Goal: Task Accomplishment & Management: Complete application form

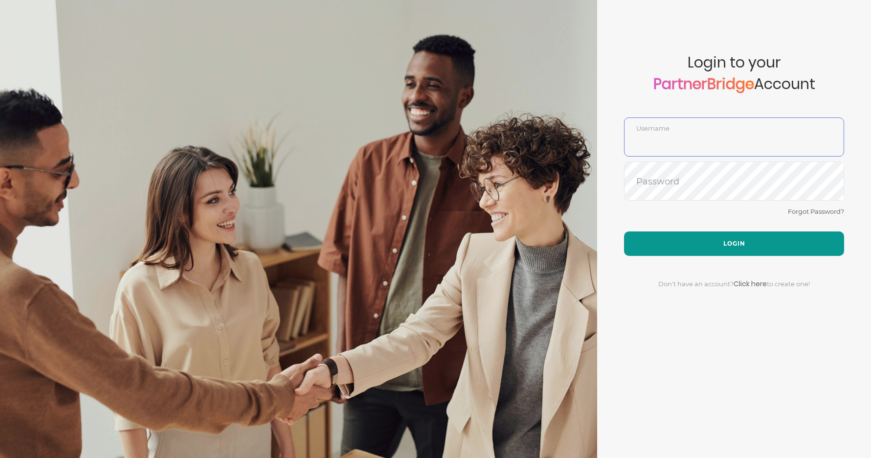
type input "DemoUser"
click at [744, 251] on button "Login" at bounding box center [734, 243] width 220 height 24
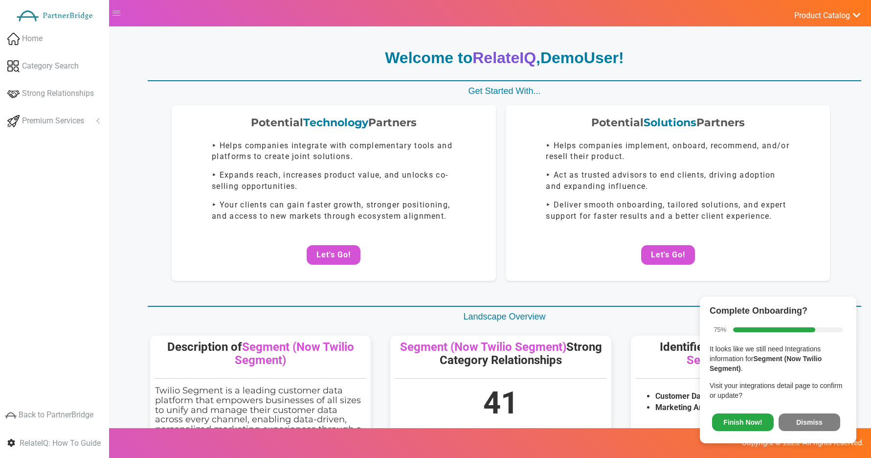
click at [645, 252] on button "Let's Go!" at bounding box center [668, 255] width 54 height 20
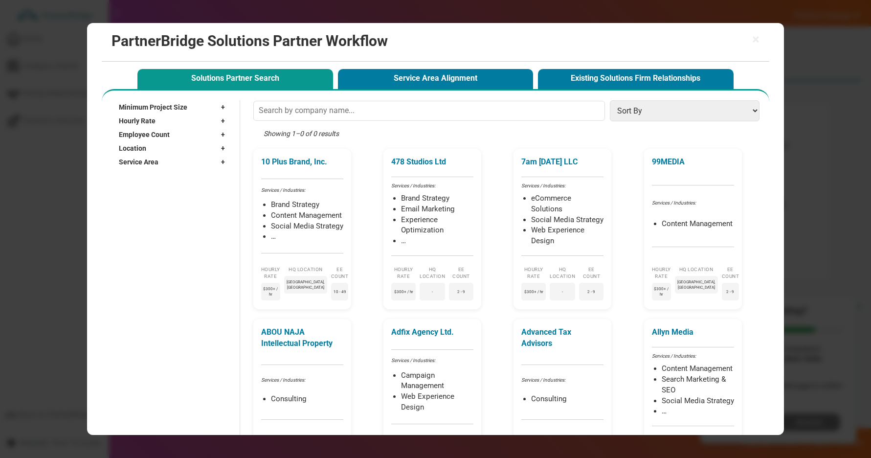
click at [173, 144] on div "Location +" at bounding box center [174, 148] width 111 height 14
click at [168, 154] on div "Location –" at bounding box center [174, 148] width 111 height 14
click at [168, 159] on div "Service Area +" at bounding box center [174, 162] width 111 height 14
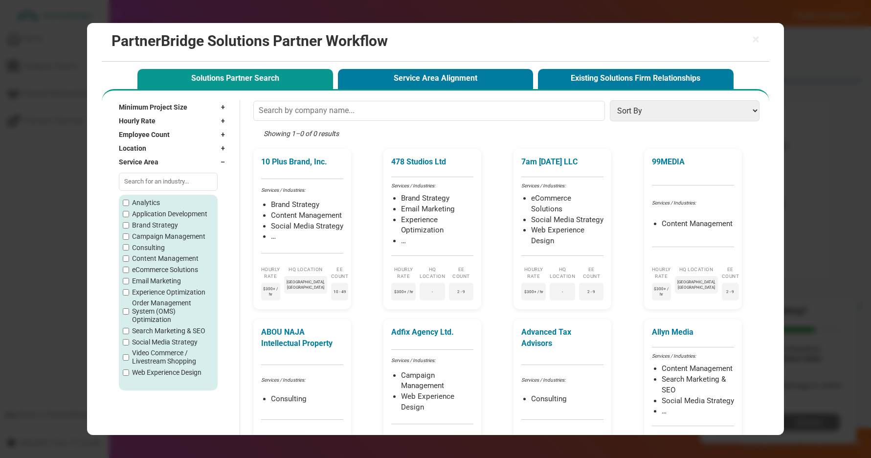
click at [169, 158] on div "Service Area –" at bounding box center [174, 162] width 111 height 14
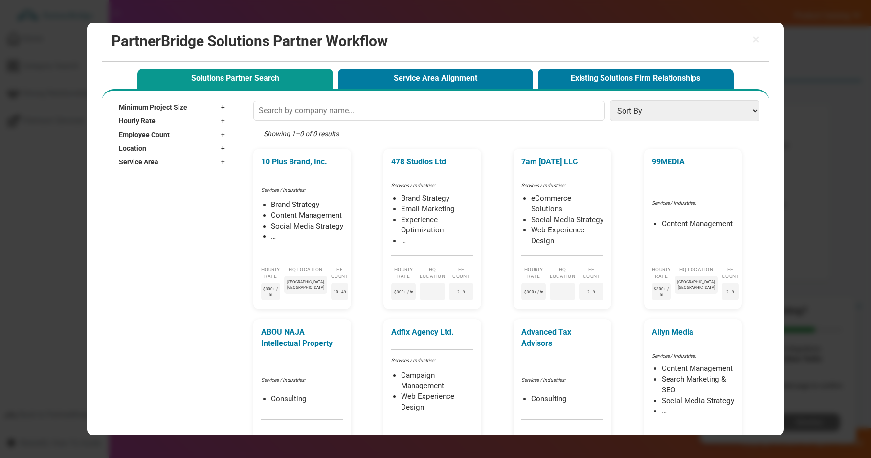
click at [171, 148] on div "Location +" at bounding box center [174, 148] width 111 height 14
click at [170, 158] on input "text" at bounding box center [168, 162] width 99 height 15
type input "?"
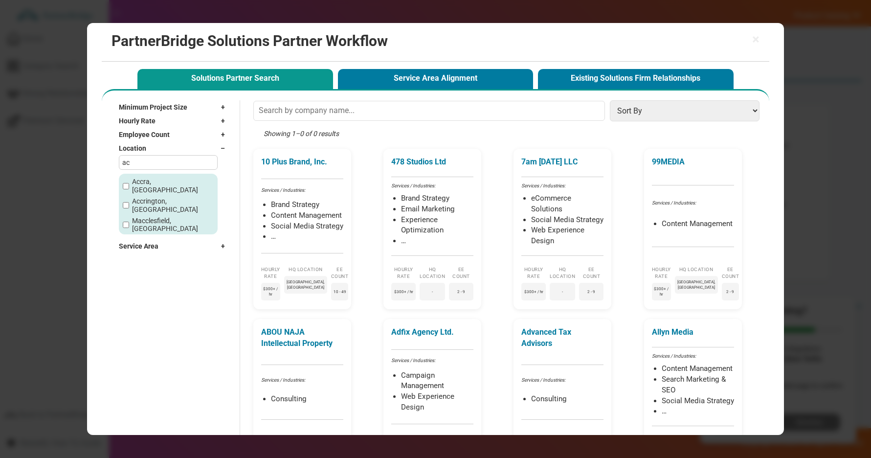
type input "a"
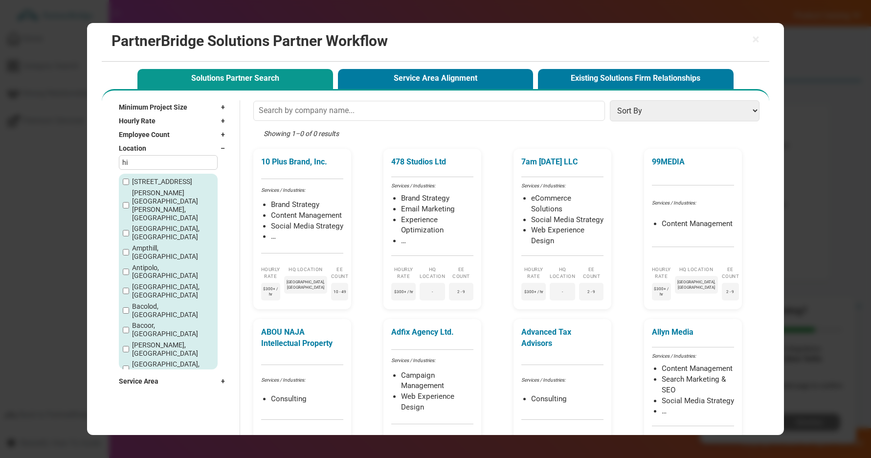
type input "h"
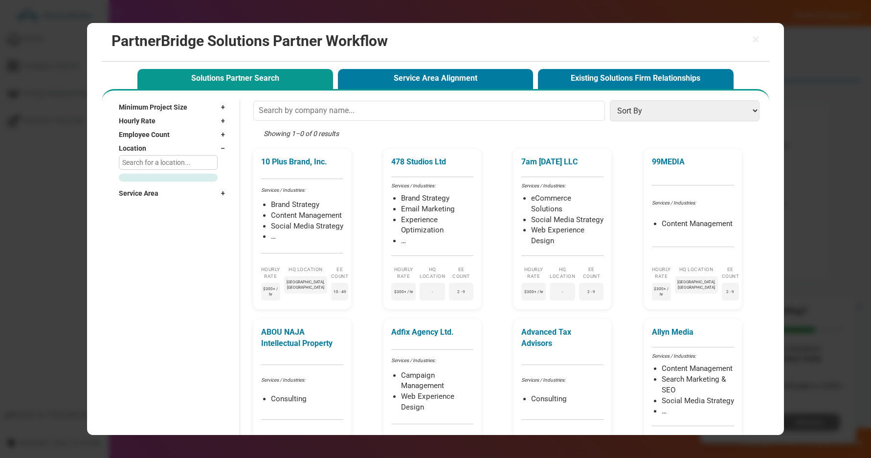
type input "a"
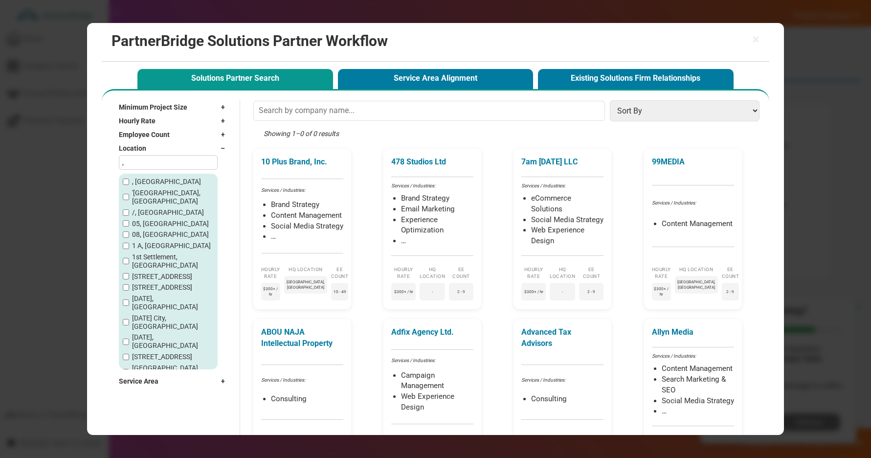
type input ","
drag, startPoint x: 138, startPoint y: 194, endPoint x: 133, endPoint y: 193, distance: 5.0
click at [133, 193] on label "'s-Hertogenbosch, Netherlands" at bounding box center [172, 197] width 81 height 17
copy label "s-"
click at [135, 194] on label "'s-Hertogenbosch, Netherlands" at bounding box center [172, 197] width 81 height 17
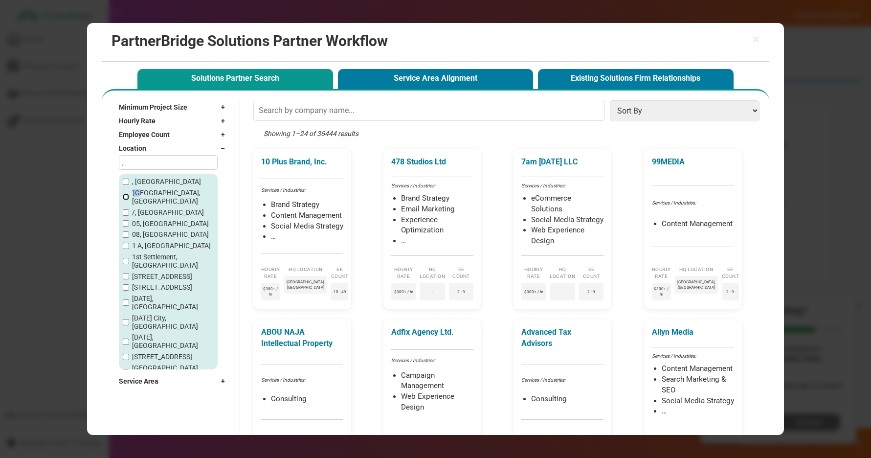
click at [129, 194] on input "'s-Hertogenbosch, Netherlands" at bounding box center [126, 197] width 6 height 6
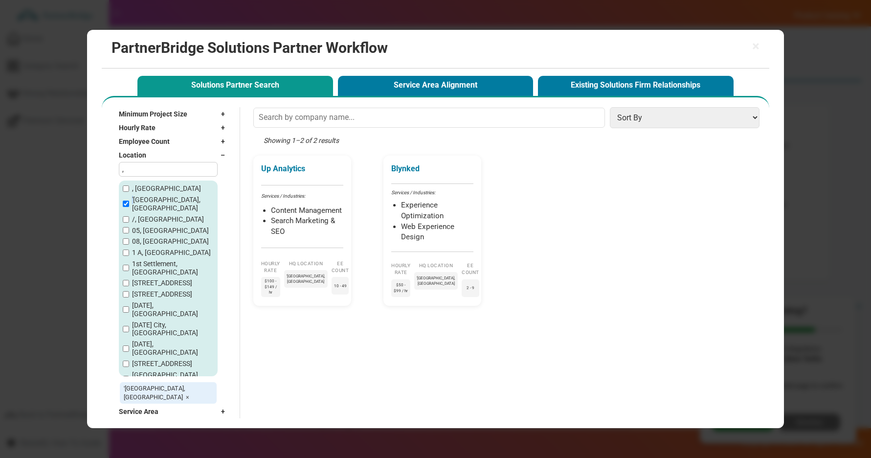
click at [135, 194] on div ", England 's-Hertogenbosch, Netherlands /, Hong Kong 05, Andorra 08, Andorra 1 …" at bounding box center [168, 279] width 99 height 196
click at [136, 193] on div ", England 's-Hertogenbosch, Netherlands /, Hong Kong 05, Andorra 08, Andorra 1 …" at bounding box center [168, 279] width 99 height 196
click at [137, 197] on label "'s-Hertogenbosch, Netherlands" at bounding box center [172, 204] width 81 height 17
click at [129, 201] on input "'s-Hertogenbosch, Netherlands" at bounding box center [126, 204] width 6 height 6
checkbox input "false"
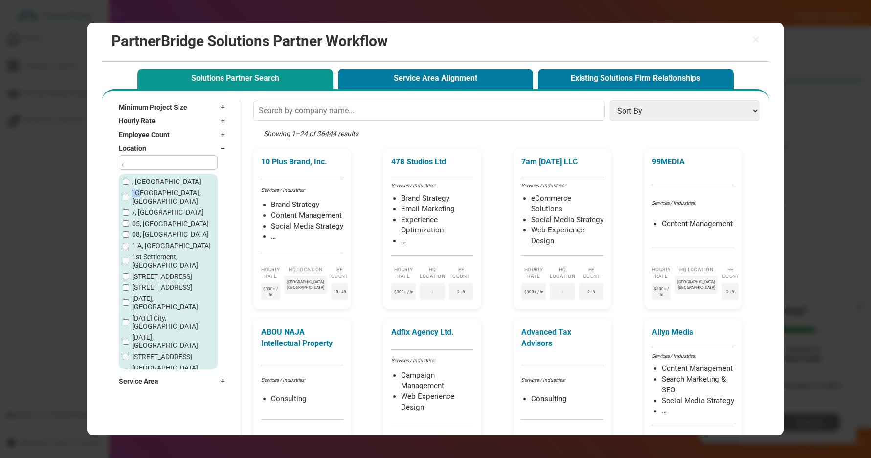
drag, startPoint x: 138, startPoint y: 196, endPoint x: 133, endPoint y: 194, distance: 6.2
click at [133, 194] on label "'s-Hertogenbosch, Netherlands" at bounding box center [172, 197] width 81 height 17
copy label "s-"
click at [182, 162] on input "," at bounding box center [168, 162] width 99 height 15
click at [183, 162] on input "," at bounding box center [168, 162] width 99 height 15
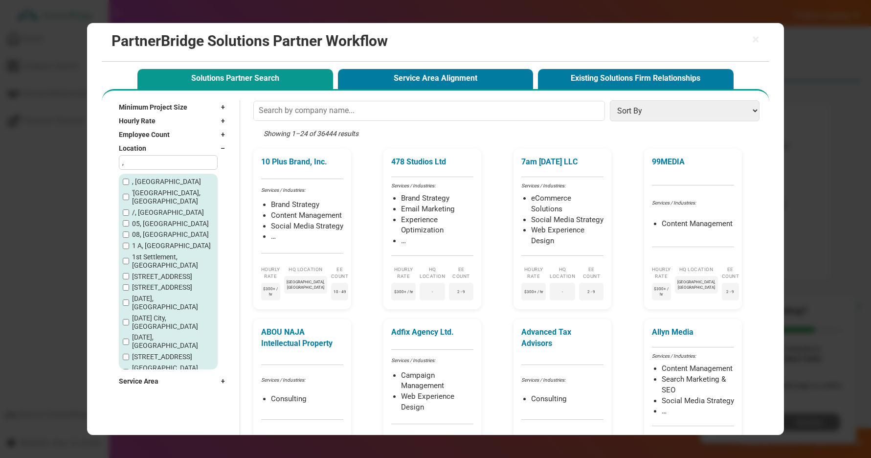
type input "'"
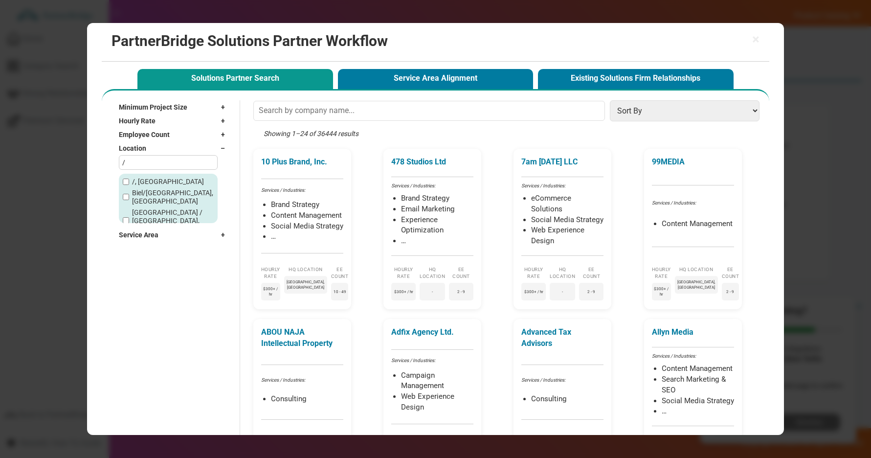
click at [143, 168] on input "/" at bounding box center [168, 162] width 99 height 15
type input "1"
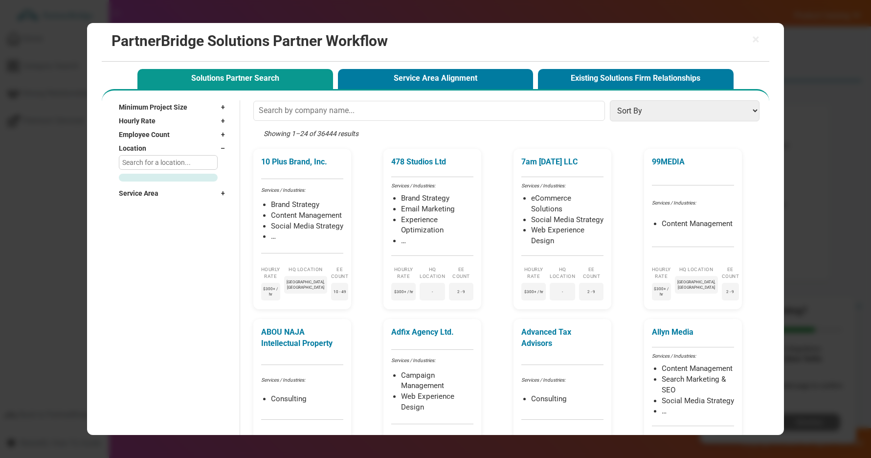
type input "!"
type input "2"
type input "@"
type input "3"
type input "#"
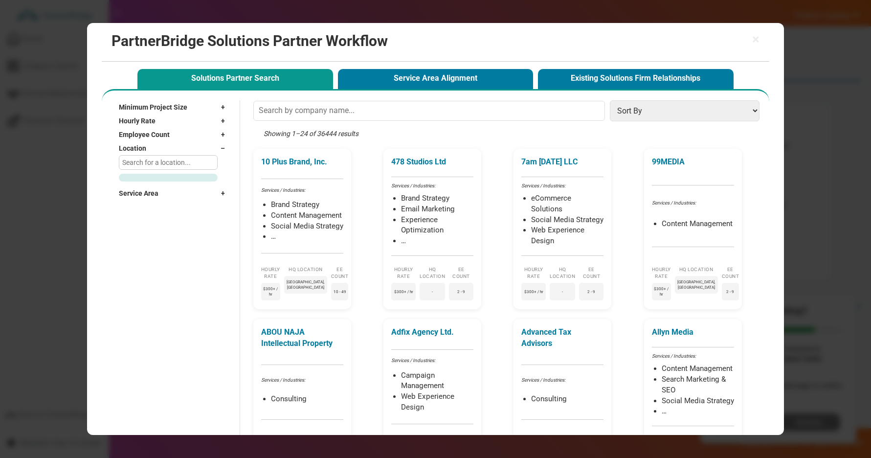
type input "$"
type input "%"
type input "^"
type input "&"
type input "*"
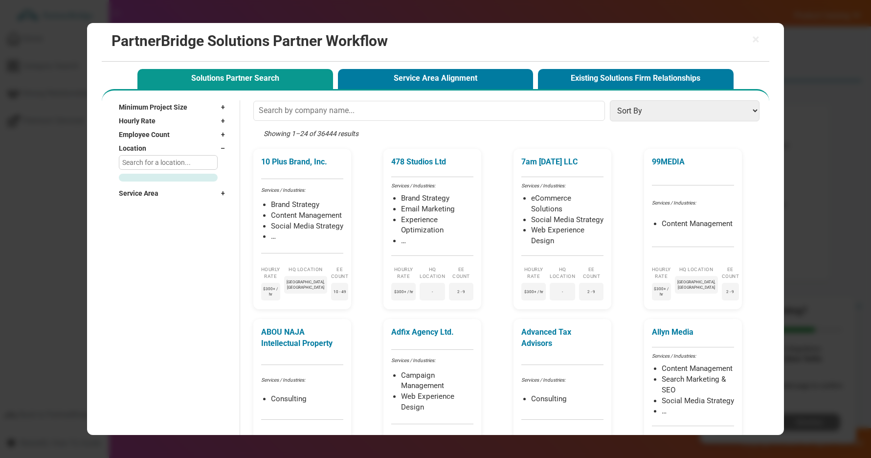
type input "("
type input ")"
type input "-"
type input "_"
type input "="
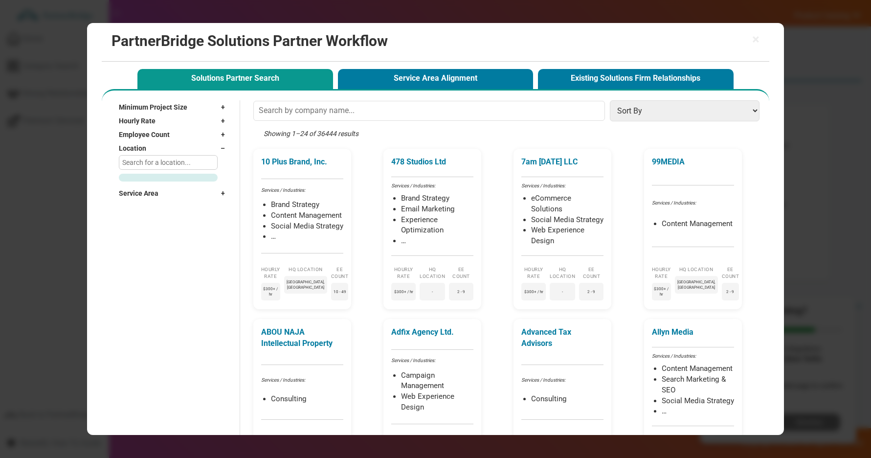
type input "+"
type input "["
type input "{"
type input "]"
type input "}"
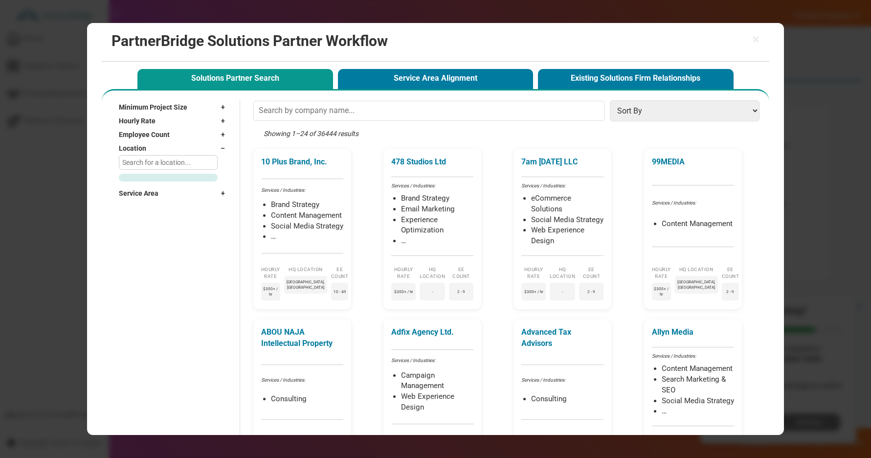
type input "'"
type input """
type input "\"
type input "|"
type input ","
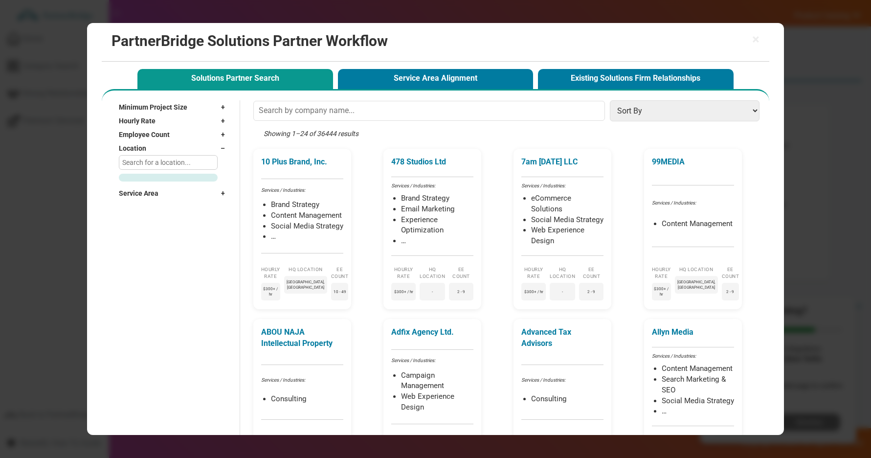
type input ">"
type input "<"
type input "."
type input "/"
type input "?"
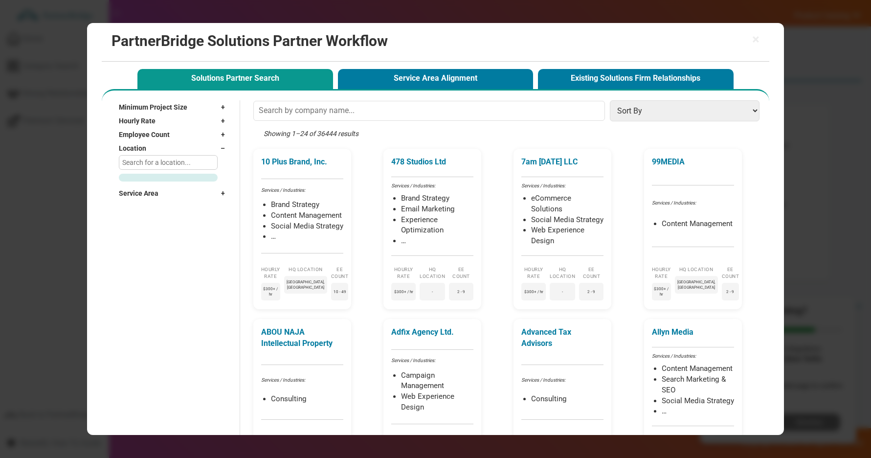
type input "±"
type input "§"
type input "¡"
type input "™"
type input "£"
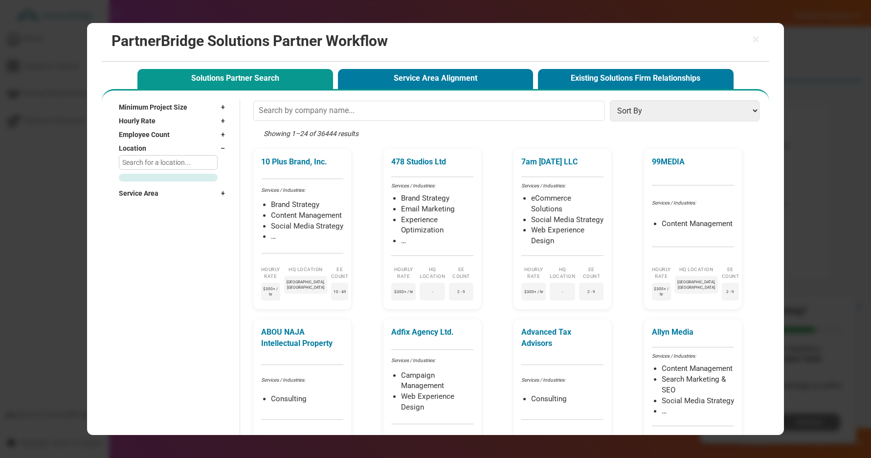
type input "¢"
type input "∞"
type input "§"
type input "¶"
type input "§"
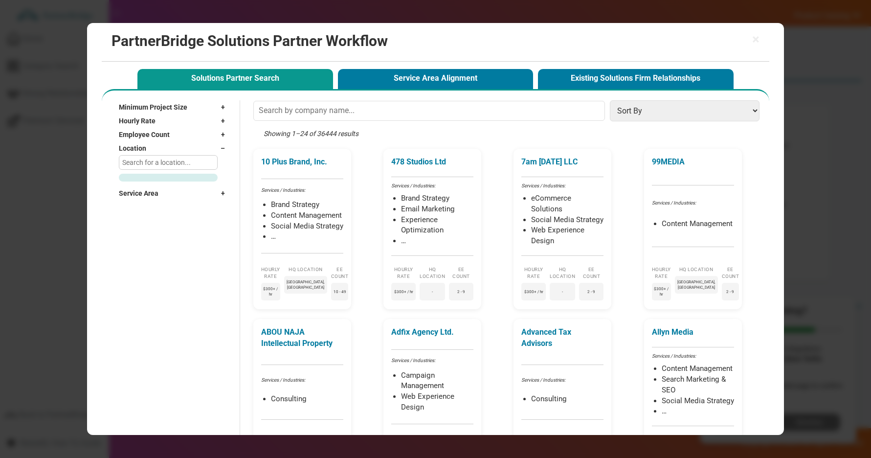
type input "•"
type input "º"
type input "‘"
type input "“"
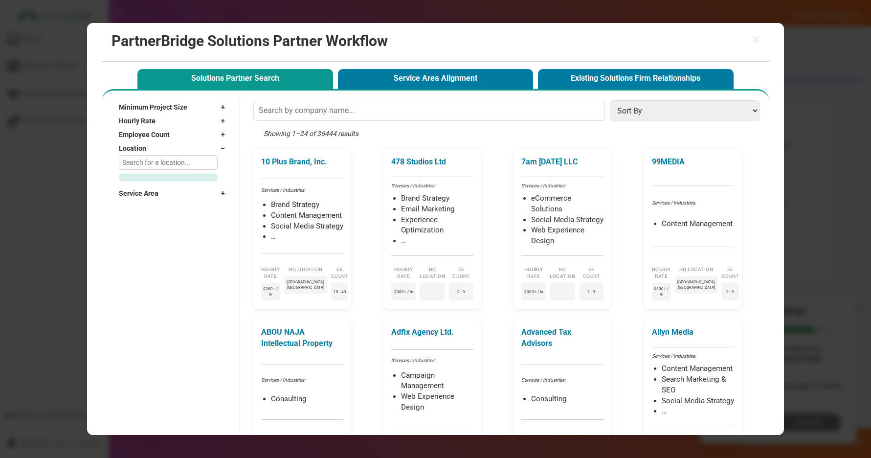
type input "«"
type input "æ"
type input "…"
type input ";"
type input ":"
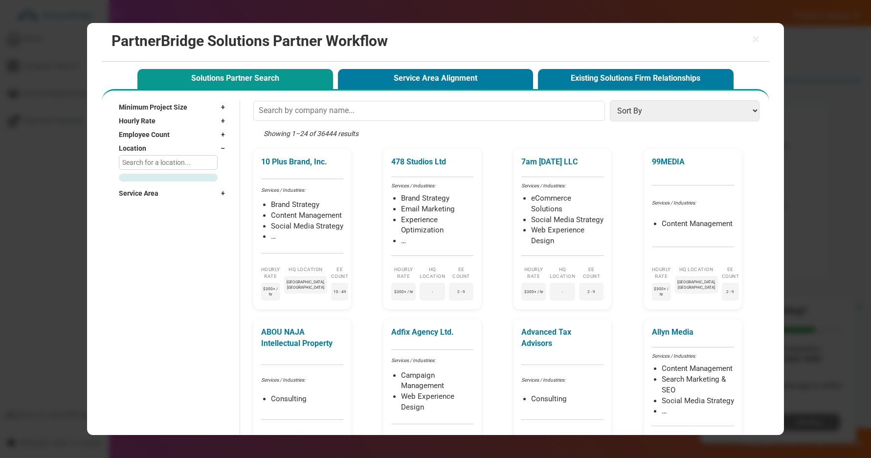
type input "/"
type input "÷"
type input "≥"
type input "≤"
click at [210, 153] on div "Location –" at bounding box center [174, 148] width 111 height 14
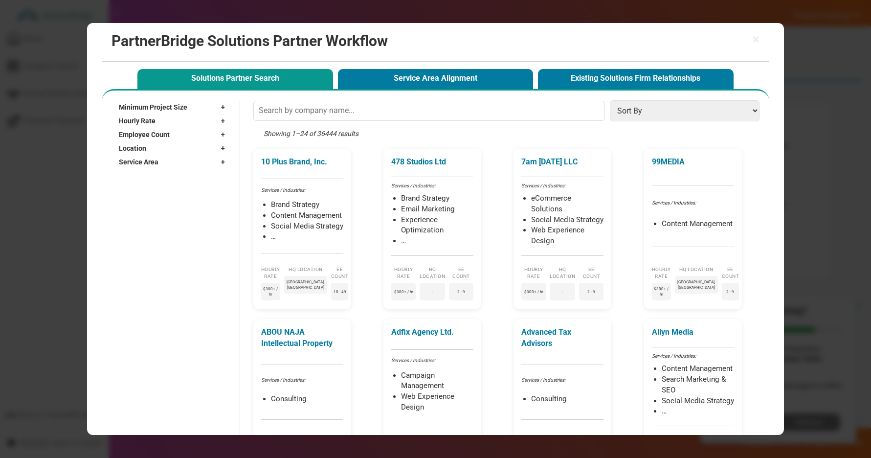
click at [546, 113] on input "text" at bounding box center [429, 111] width 352 height 20
click at [552, 129] on div "Showing 1–24 of 36444 results" at bounding box center [508, 139] width 511 height 20
click at [167, 162] on div "Service Area +" at bounding box center [174, 162] width 111 height 14
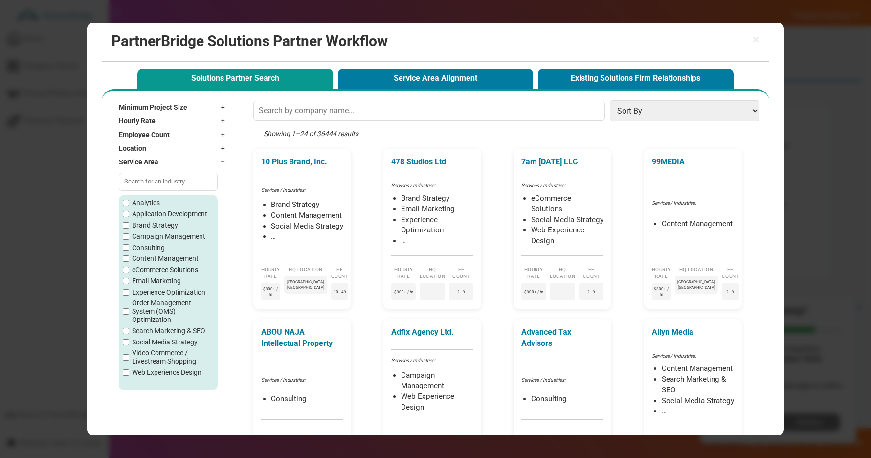
click at [143, 188] on input "text" at bounding box center [168, 182] width 99 height 18
type input "A"
drag, startPoint x: 116, startPoint y: 161, endPoint x: 138, endPoint y: 158, distance: 22.2
click at [165, 162] on div "Minimum Project Size + Undisclosed $1,000+ $5,000+ $10,000+ $25,000+ $50,000+ $…" at bounding box center [168, 245] width 123 height 290
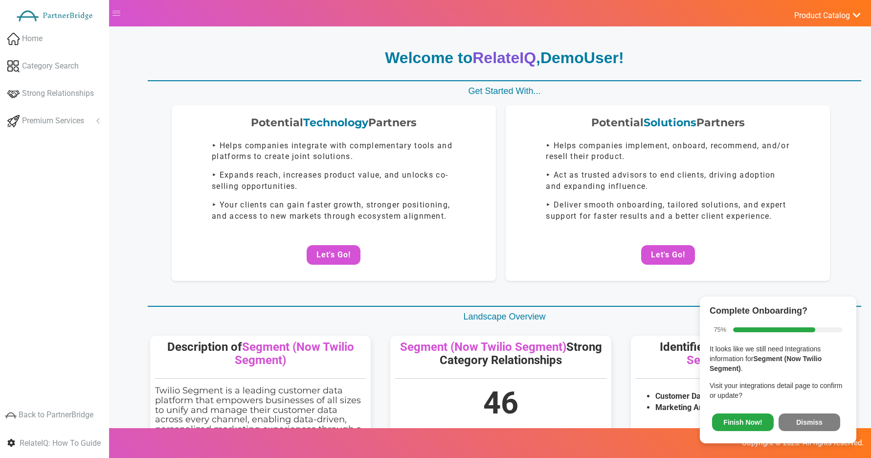
click at [825, 419] on button "Dismiss" at bounding box center [810, 422] width 62 height 18
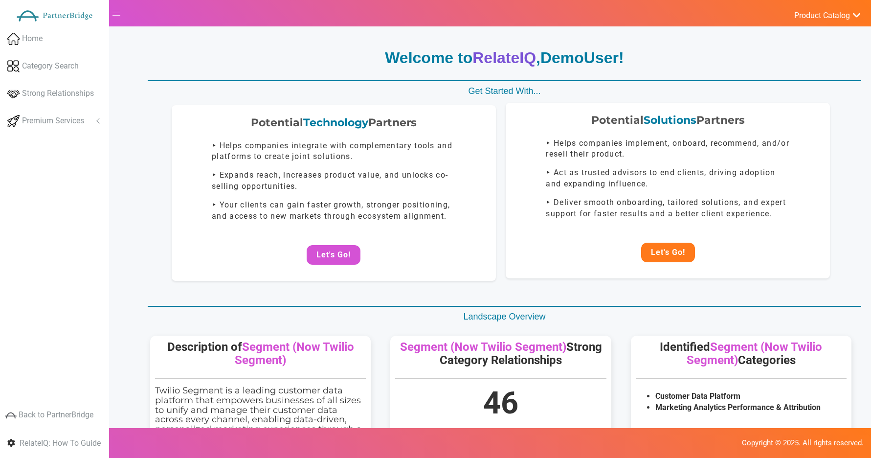
click at [665, 253] on button "Let's Go!" at bounding box center [668, 253] width 54 height 20
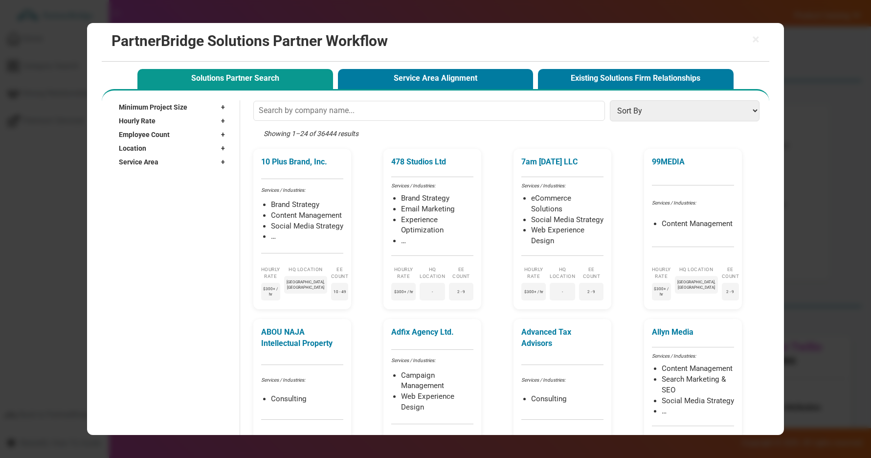
click at [192, 166] on div "Service Area +" at bounding box center [174, 162] width 111 height 14
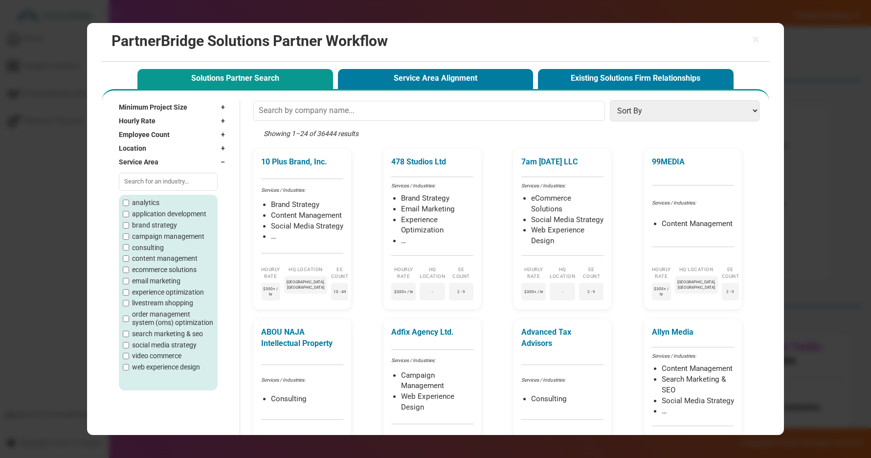
click at [187, 181] on input "text" at bounding box center [168, 182] width 99 height 18
type input "Anal"
click at [756, 46] on span "×" at bounding box center [755, 40] width 7 height 14
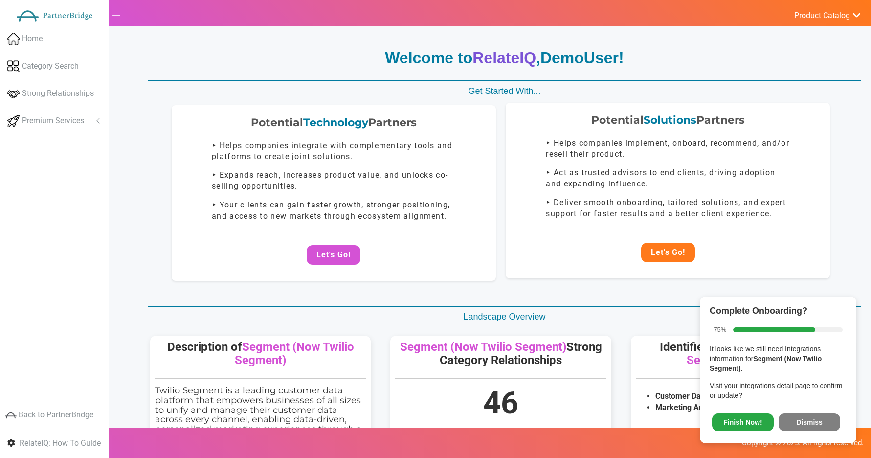
drag, startPoint x: 684, startPoint y: 248, endPoint x: 676, endPoint y: 245, distance: 8.4
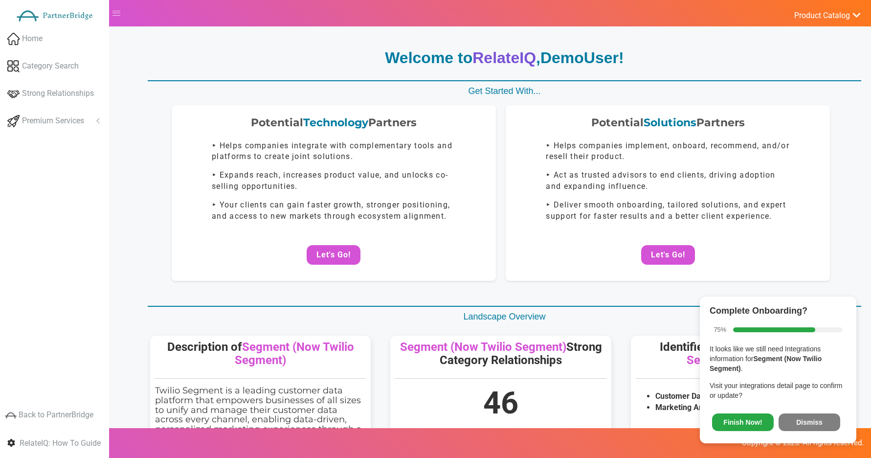
click at [684, 247] on button "Let's Go!" at bounding box center [668, 255] width 54 height 20
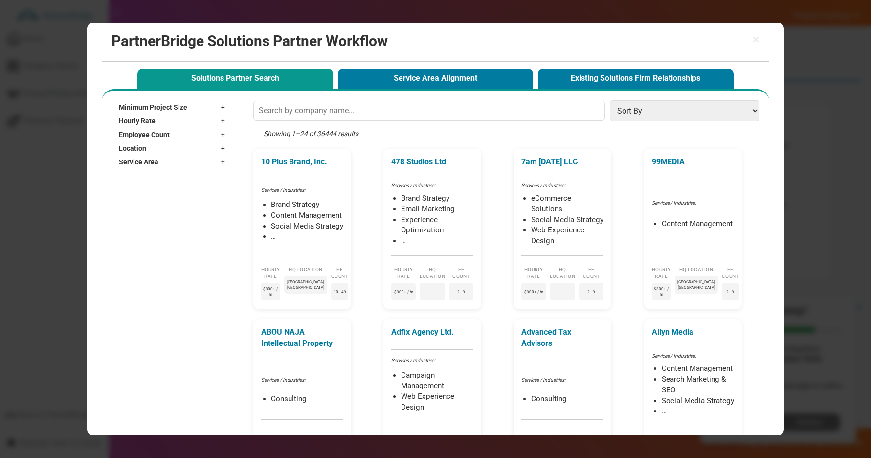
click at [148, 162] on span "Service Area" at bounding box center [139, 162] width 40 height 10
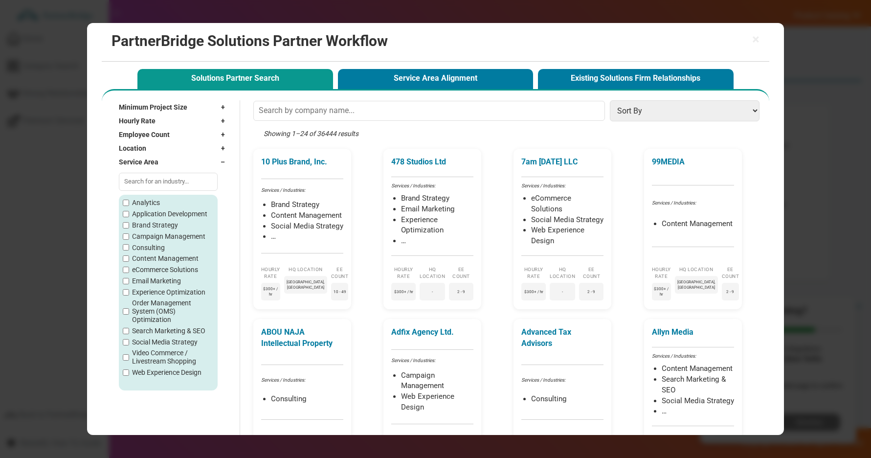
click at [154, 176] on input "text" at bounding box center [168, 182] width 99 height 18
click at [147, 208] on div "Analytics Application Development Brand Strategy Campaign Management Consulting…" at bounding box center [168, 288] width 91 height 178
click at [146, 201] on label "Analytics" at bounding box center [146, 203] width 28 height 8
click at [129, 201] on input "Analytics" at bounding box center [126, 203] width 6 height 6
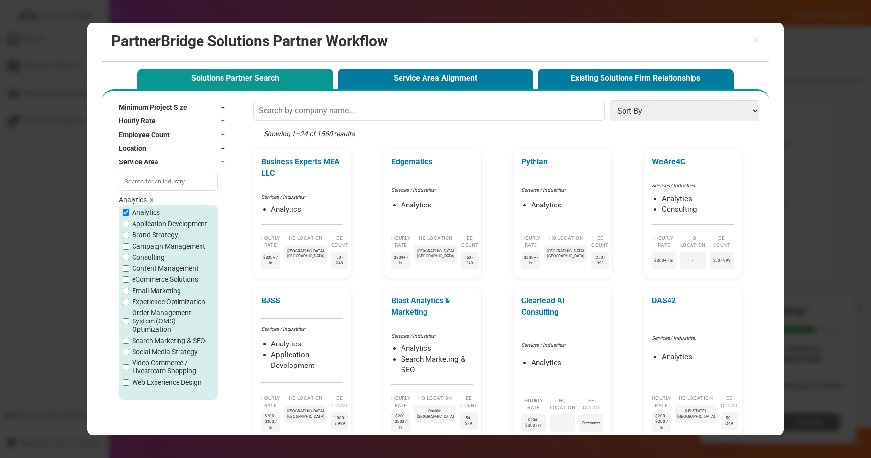
click at [152, 198] on span "×" at bounding box center [151, 200] width 3 height 8
checkbox input "false"
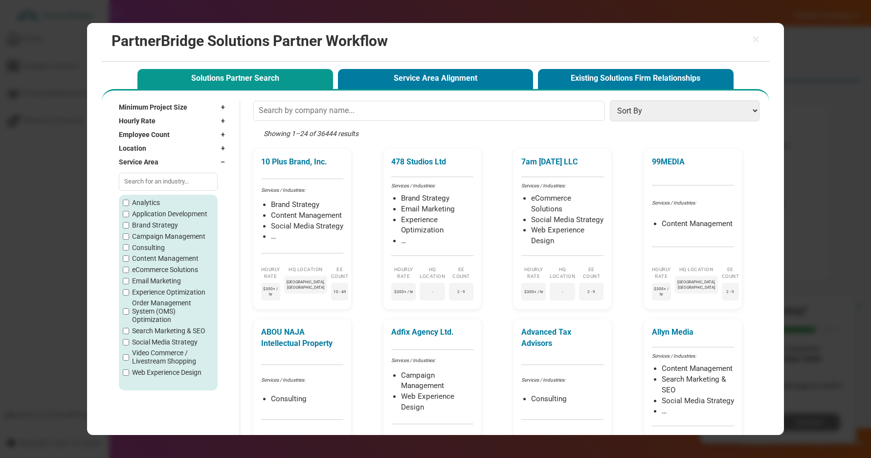
click at [145, 211] on label "Application Development" at bounding box center [169, 214] width 75 height 8
click at [129, 211] on input "Application Development" at bounding box center [126, 214] width 6 height 6
checkbox input "true"
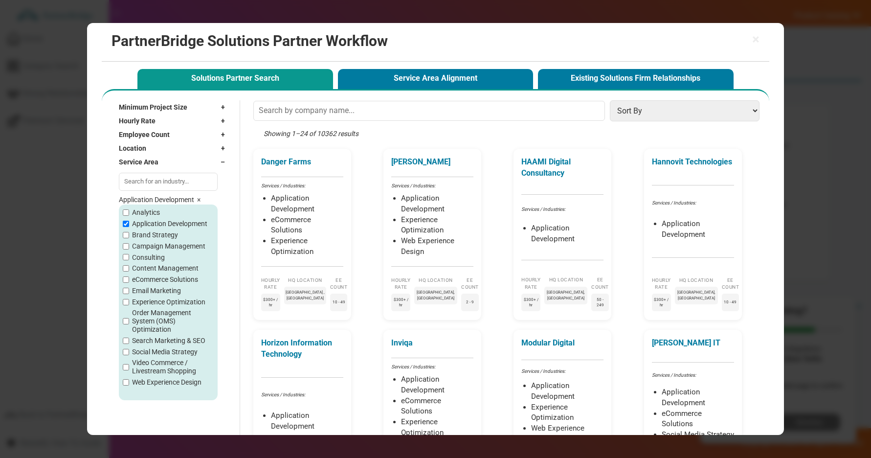
click at [141, 239] on div "Analytics Application Development Brand Strategy Campaign Management Consulting…" at bounding box center [168, 297] width 91 height 178
click at [141, 233] on label "Brand Strategy" at bounding box center [155, 235] width 46 height 8
click at [129, 233] on input "Brand Strategy" at bounding box center [126, 235] width 6 height 6
checkbox input "true"
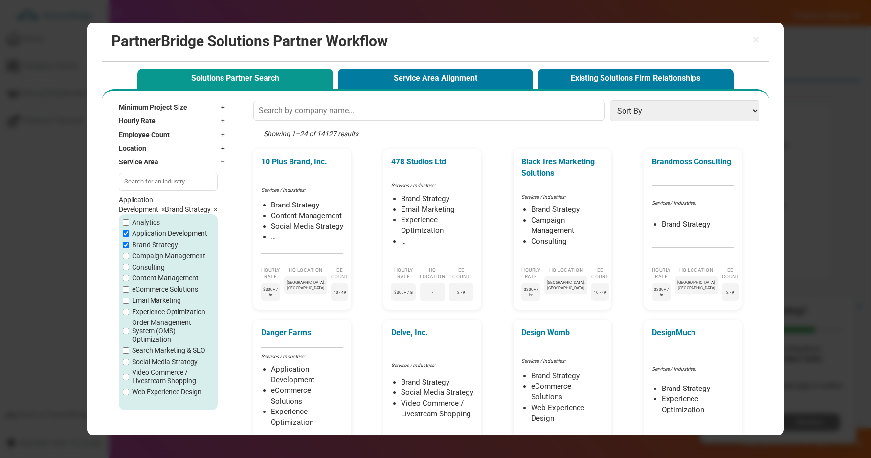
click at [133, 264] on label "Consulting" at bounding box center [148, 267] width 33 height 8
click at [129, 264] on input "Consulting" at bounding box center [126, 267] width 6 height 6
checkbox input "true"
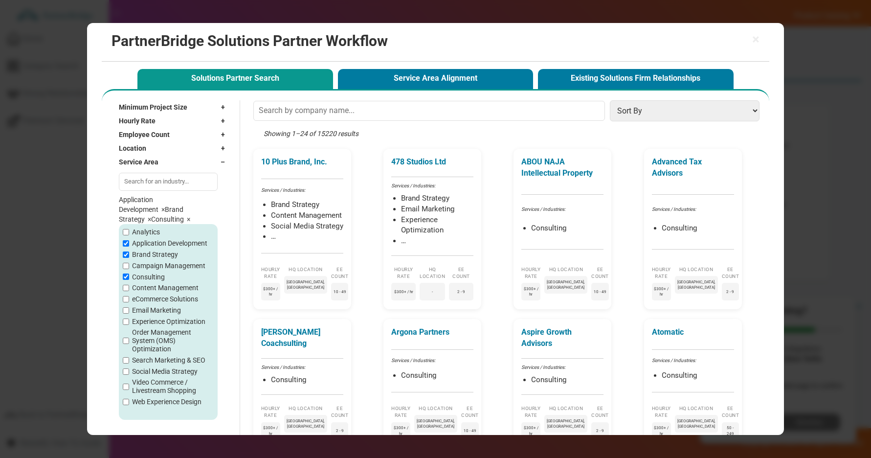
click at [150, 220] on span "×" at bounding box center [149, 219] width 3 height 8
checkbox input "false"
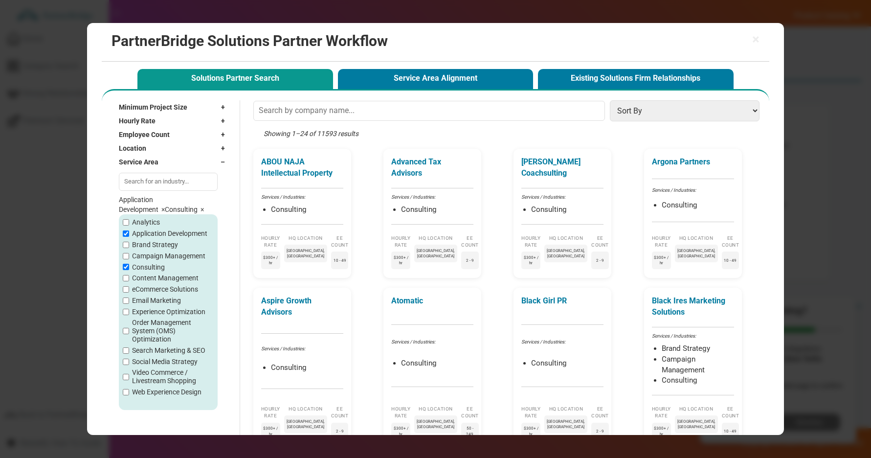
click at [162, 209] on span "×" at bounding box center [162, 209] width 3 height 8
checkbox input "false"
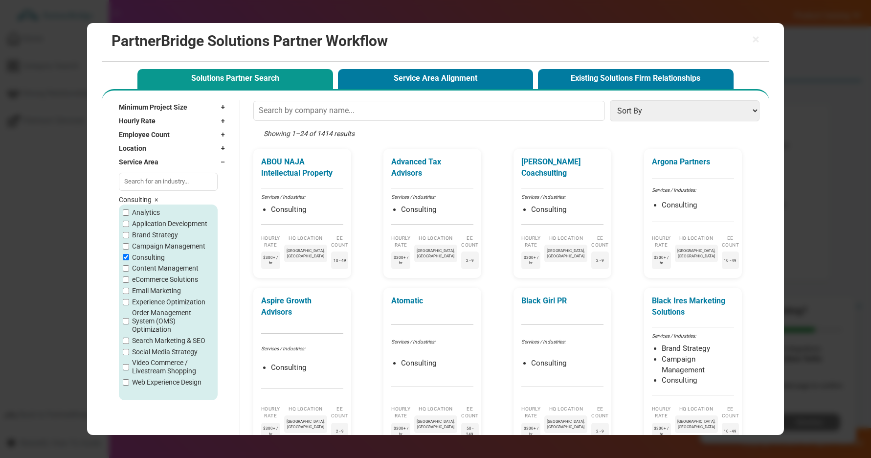
click at [155, 202] on span "×" at bounding box center [156, 200] width 3 height 8
checkbox input "false"
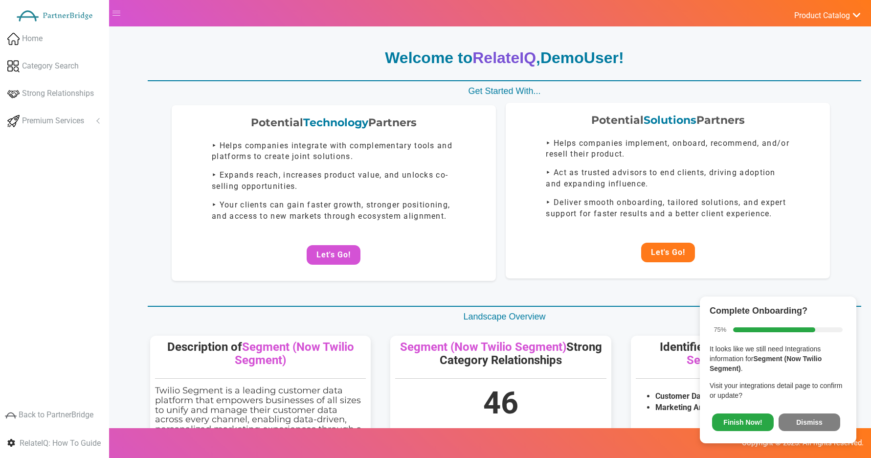
drag, startPoint x: 700, startPoint y: 250, endPoint x: 678, endPoint y: 252, distance: 21.7
click at [700, 250] on center "Let's Go!" at bounding box center [668, 253] width 305 height 20
drag, startPoint x: 676, startPoint y: 252, endPoint x: 671, endPoint y: 250, distance: 5.0
click at [676, 252] on button "Let's Go!" at bounding box center [668, 253] width 54 height 20
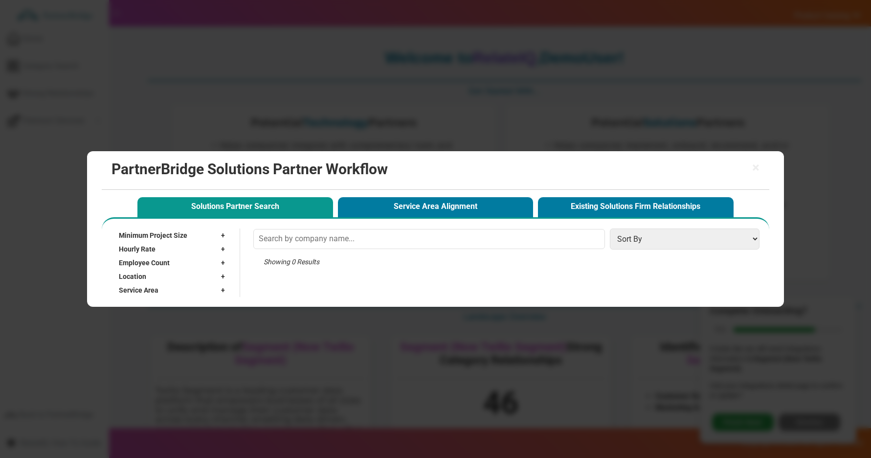
drag, startPoint x: 836, startPoint y: 234, endPoint x: 831, endPoint y: 236, distance: 5.1
click at [836, 234] on div "× PartnerBridge Solutions Partner Workflow Solutions Partner Search Service Are…" at bounding box center [435, 229] width 871 height 458
drag, startPoint x: 706, startPoint y: 163, endPoint x: 753, endPoint y: 157, distance: 47.0
click at [708, 163] on h2 "PartnerBridge Solutions Partner Workflow" at bounding box center [436, 169] width 648 height 16
click at [753, 159] on div "× PartnerBridge Solutions Partner Workflow" at bounding box center [436, 170] width 668 height 39
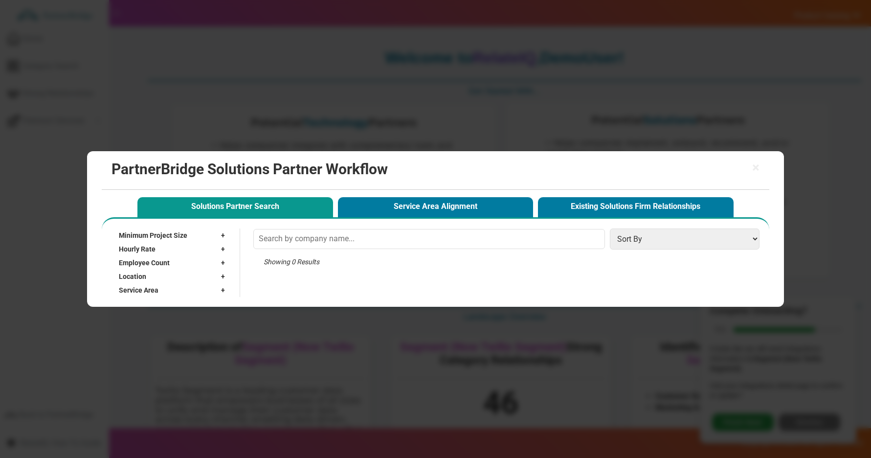
click at [757, 167] on span "×" at bounding box center [755, 168] width 7 height 14
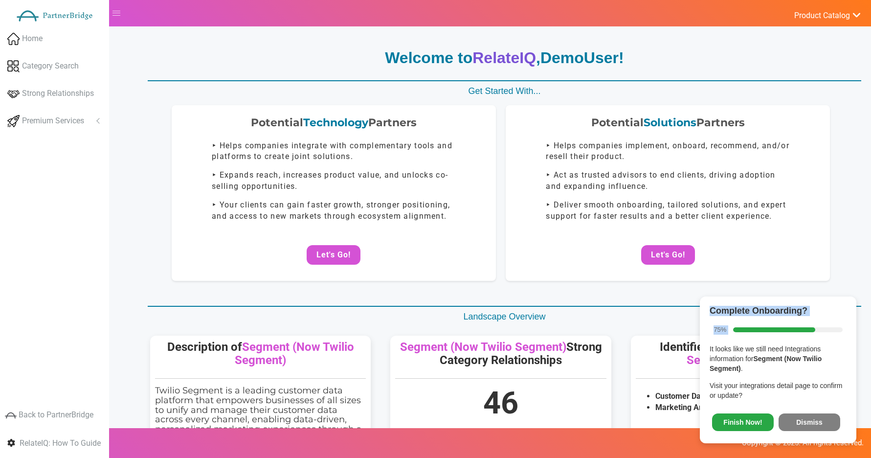
drag, startPoint x: 836, startPoint y: 320, endPoint x: 824, endPoint y: 380, distance: 60.4
click at [829, 360] on div "Complete Onboarding? 75% It looks like we still need Integrations information f…" at bounding box center [778, 369] width 157 height 147
click at [820, 418] on button "Dismiss" at bounding box center [810, 422] width 62 height 18
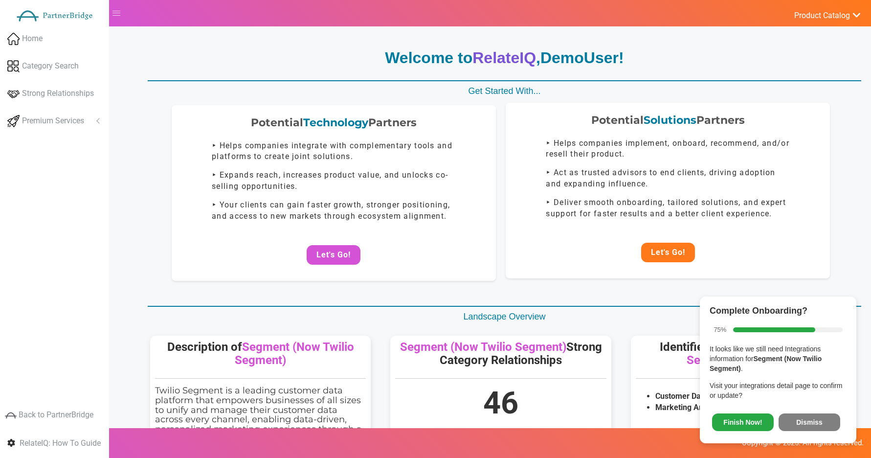
click at [672, 255] on button "Let's Go!" at bounding box center [668, 253] width 54 height 20
click at [675, 266] on div "Potential Solutions Partners ‣ Helps companies implement, onboard, recommend, a…" at bounding box center [668, 190] width 324 height 175
click at [673, 255] on button "Let's Go!" at bounding box center [668, 253] width 54 height 20
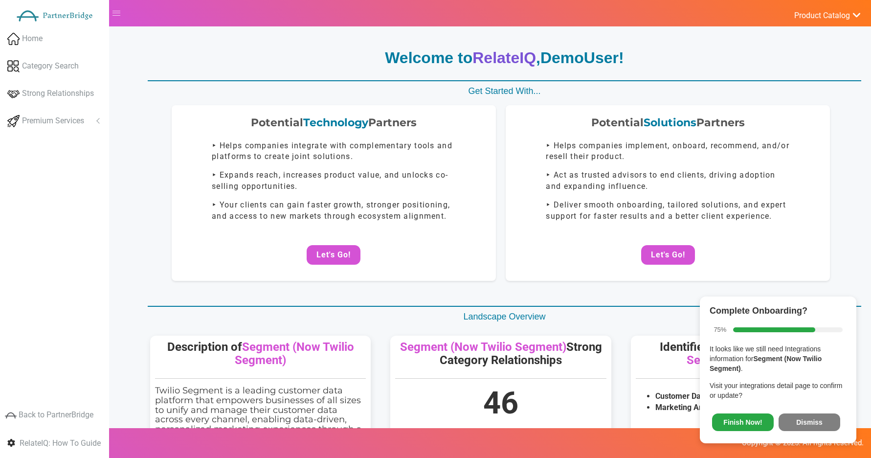
drag, startPoint x: 655, startPoint y: 261, endPoint x: 660, endPoint y: 254, distance: 8.6
click at [655, 261] on button "Let's Go!" at bounding box center [668, 255] width 54 height 20
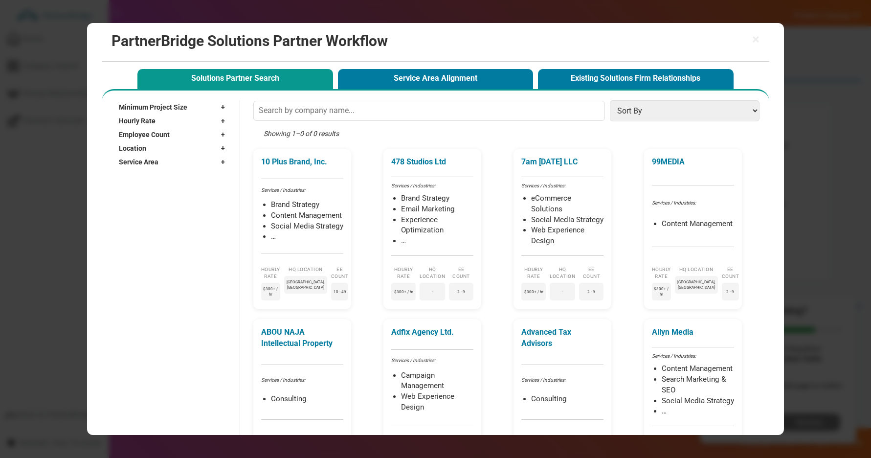
drag, startPoint x: 126, startPoint y: 162, endPoint x: 137, endPoint y: 164, distance: 11.9
click at [126, 162] on span "Service Area" at bounding box center [139, 162] width 40 height 10
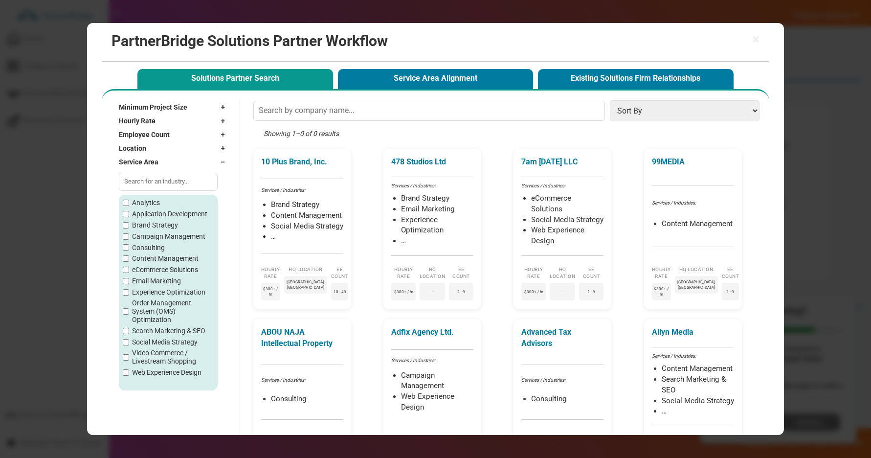
click at [160, 179] on input "text" at bounding box center [168, 182] width 99 height 18
type input "`"
type input "A"
click at [171, 166] on div "Service Area –" at bounding box center [174, 162] width 111 height 14
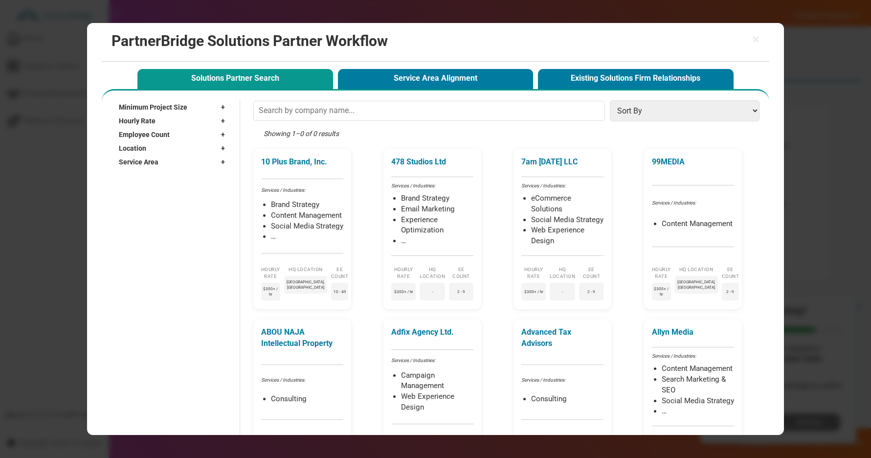
click at [172, 166] on div "Service Area +" at bounding box center [174, 162] width 111 height 14
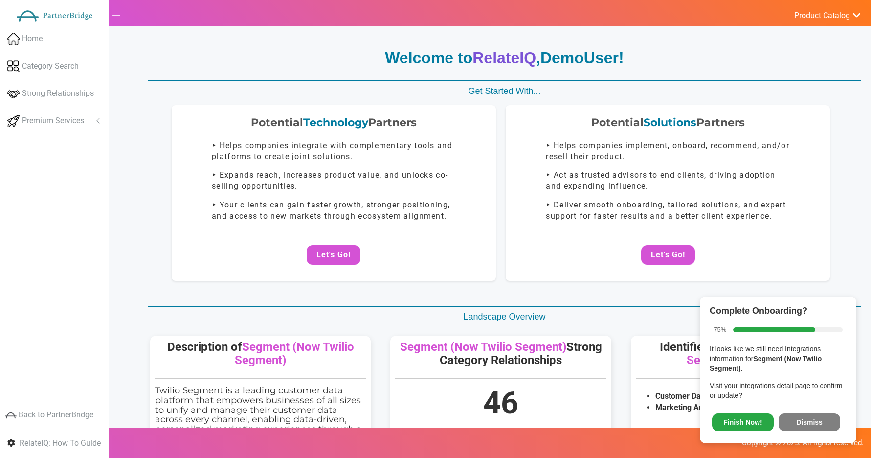
drag, startPoint x: 645, startPoint y: 248, endPoint x: 641, endPoint y: 237, distance: 11.5
click at [645, 248] on button "Let's Go!" at bounding box center [668, 255] width 54 height 20
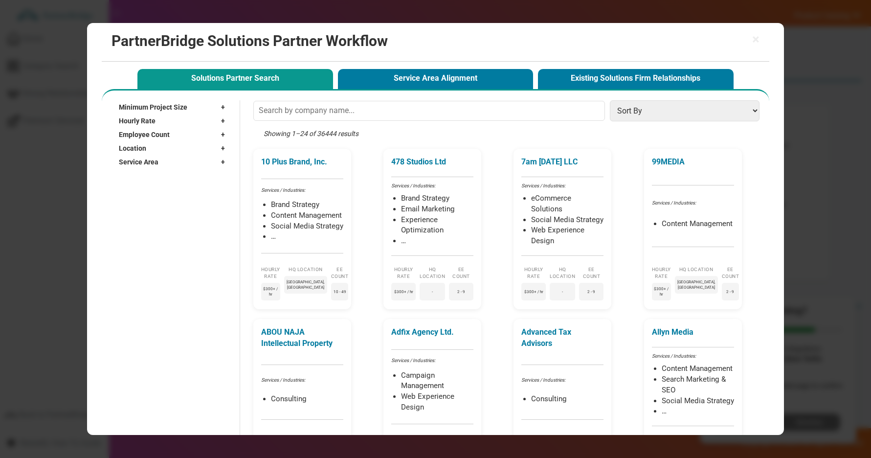
click at [182, 159] on div "Service Area +" at bounding box center [174, 162] width 111 height 14
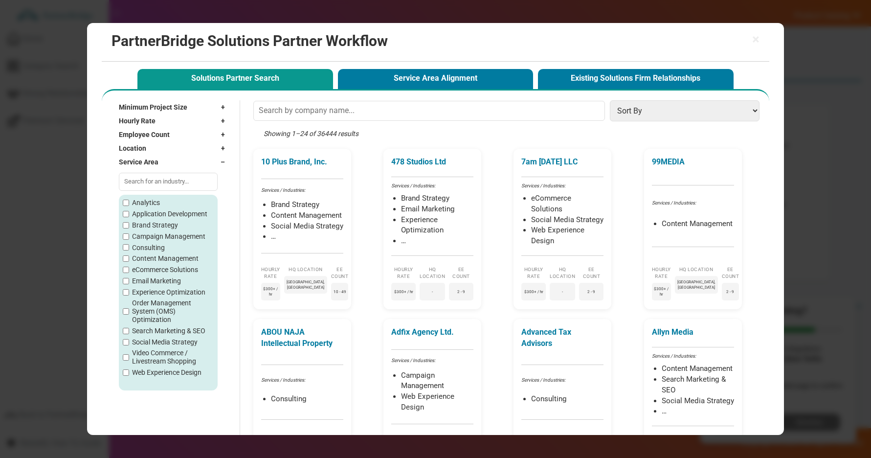
click at [169, 180] on input "text" at bounding box center [168, 182] width 99 height 18
type input "Analy"
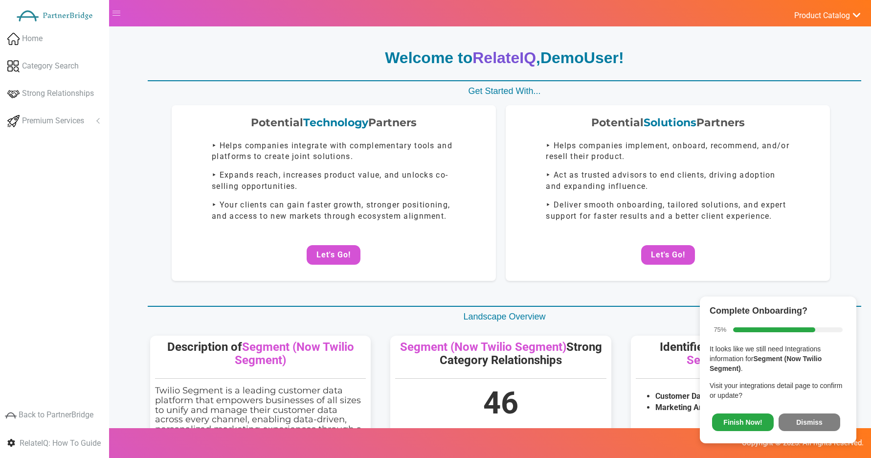
click at [666, 251] on button "Let's Go!" at bounding box center [668, 255] width 54 height 20
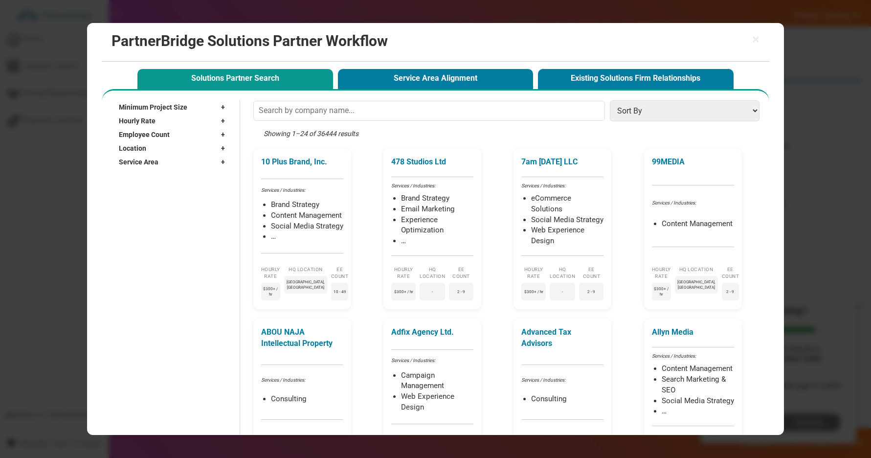
click at [190, 157] on div "Service Area +" at bounding box center [174, 162] width 111 height 14
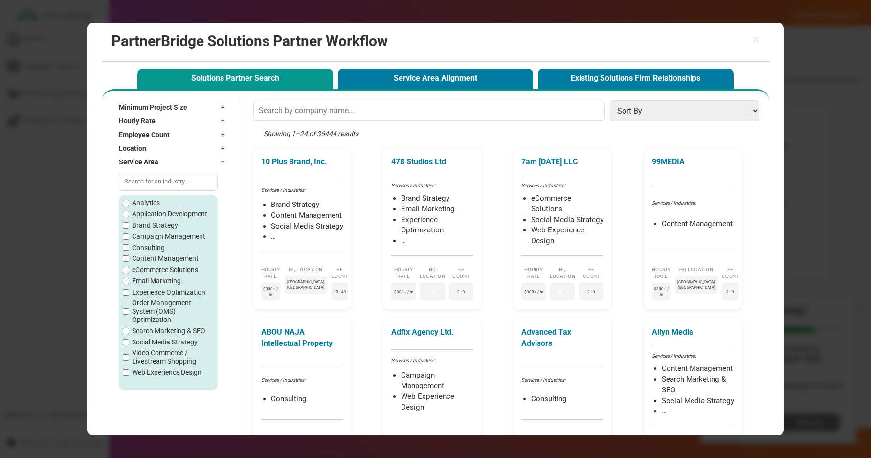
click at [164, 182] on input "text" at bounding box center [168, 182] width 99 height 18
click at [143, 372] on label "Web Experience Design" at bounding box center [166, 372] width 69 height 8
click at [129, 372] on input "Web Experience Design" at bounding box center [126, 372] width 6 height 6
checkbox input "true"
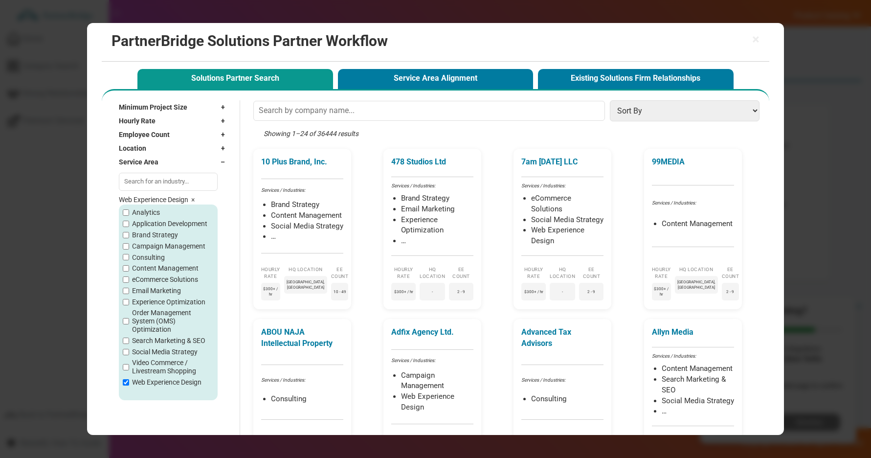
click at [143, 371] on label "Video Commerce / Livestream Shopping" at bounding box center [172, 367] width 81 height 17
click at [129, 370] on input "Video Commerce / Livestream Shopping" at bounding box center [126, 367] width 6 height 6
checkbox input "true"
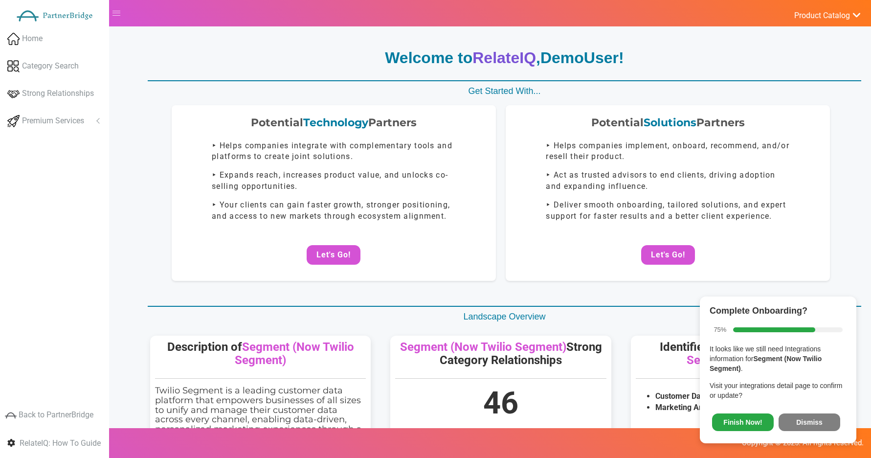
drag, startPoint x: 677, startPoint y: 250, endPoint x: 684, endPoint y: 205, distance: 46.1
click at [677, 250] on button "Let's Go!" at bounding box center [668, 255] width 54 height 20
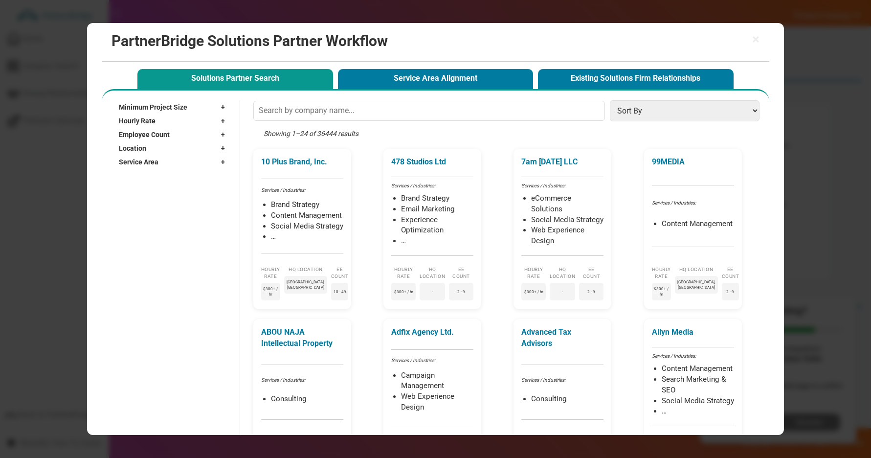
drag, startPoint x: 197, startPoint y: 162, endPoint x: 193, endPoint y: 158, distance: 5.5
click at [197, 162] on div "Service Area +" at bounding box center [174, 162] width 111 height 14
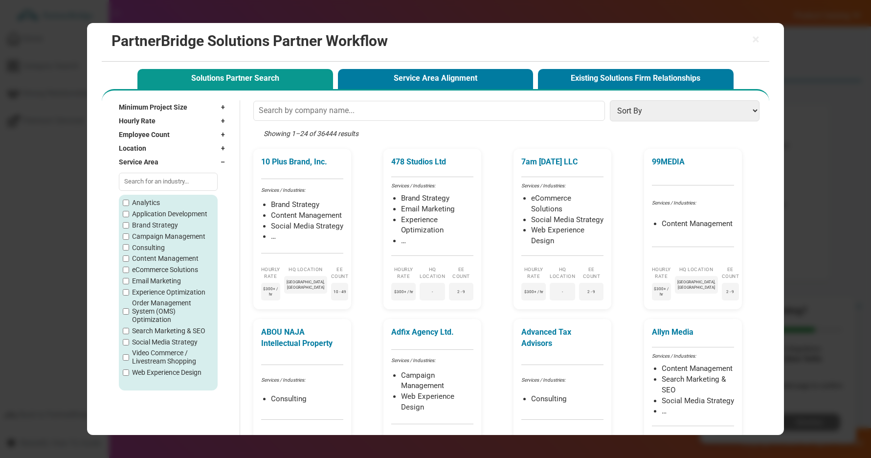
click at [146, 200] on label "Analytics" at bounding box center [146, 203] width 28 height 8
click at [129, 200] on input "Analytics" at bounding box center [126, 203] width 6 height 6
checkbox input "true"
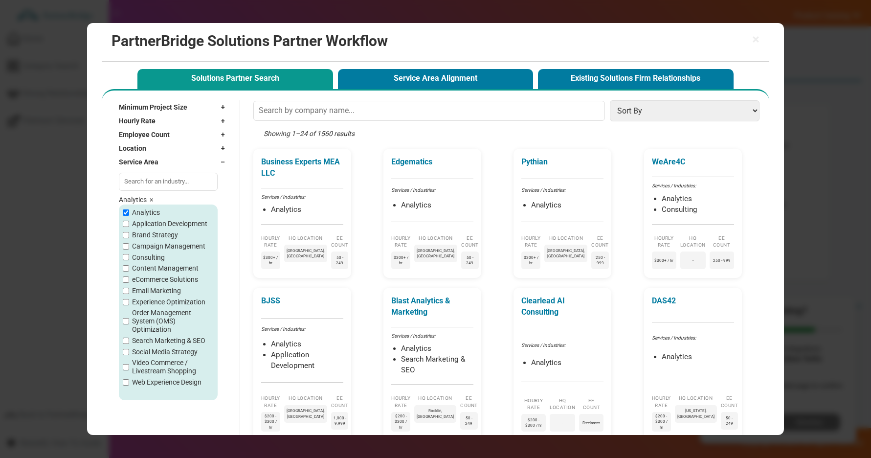
click at [137, 231] on label "Brand Strategy" at bounding box center [155, 235] width 46 height 8
click at [129, 232] on input "Brand Strategy" at bounding box center [126, 235] width 6 height 6
checkbox input "true"
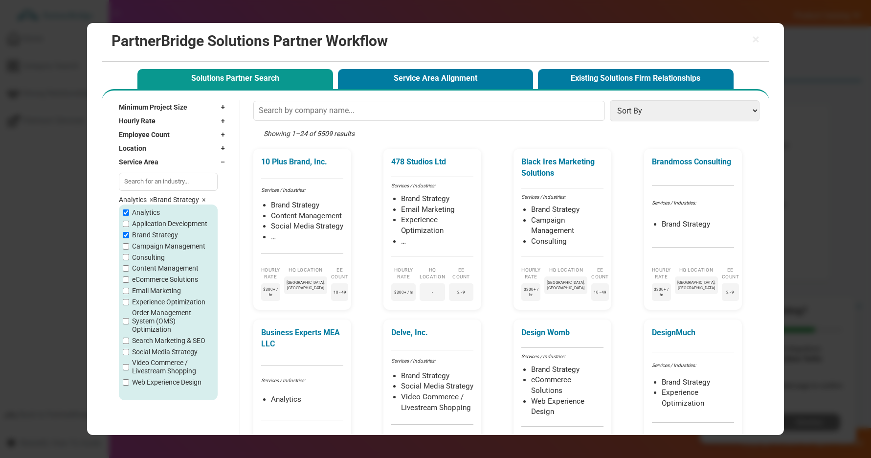
click at [137, 222] on label "Application Development" at bounding box center [169, 224] width 75 height 8
click at [129, 222] on input "Application Development" at bounding box center [126, 224] width 6 height 6
checkbox input "true"
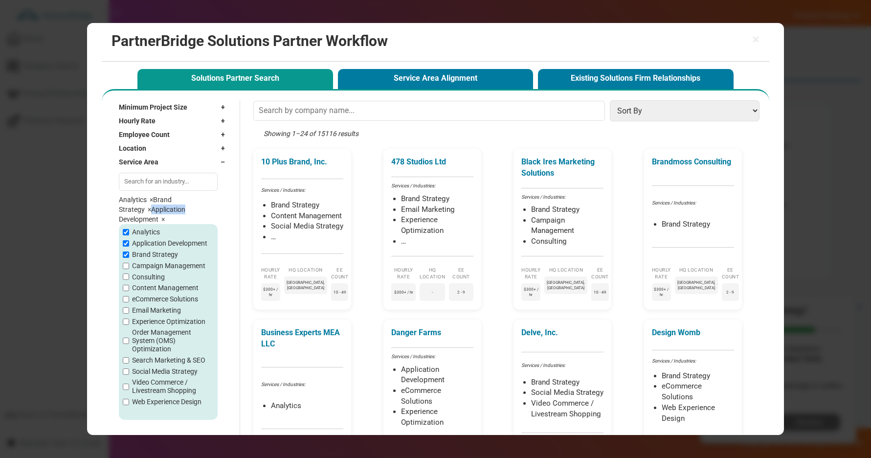
click at [184, 149] on div "Location +" at bounding box center [174, 148] width 111 height 14
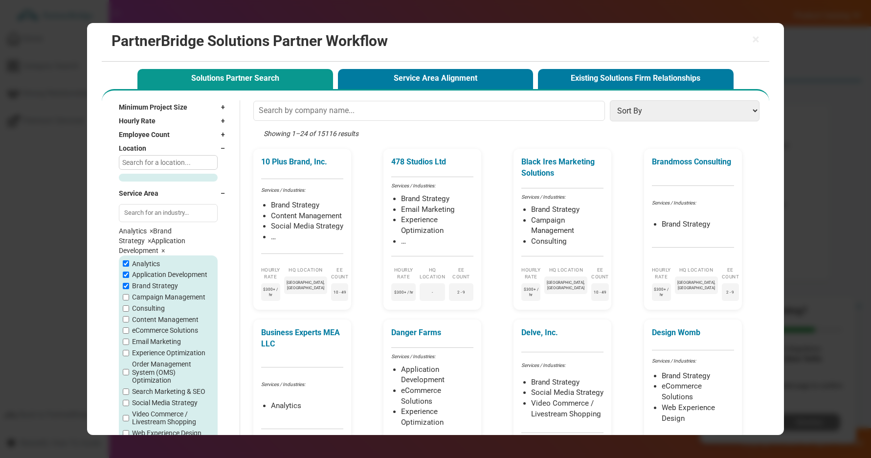
click at [168, 163] on input "text" at bounding box center [168, 162] width 99 height 15
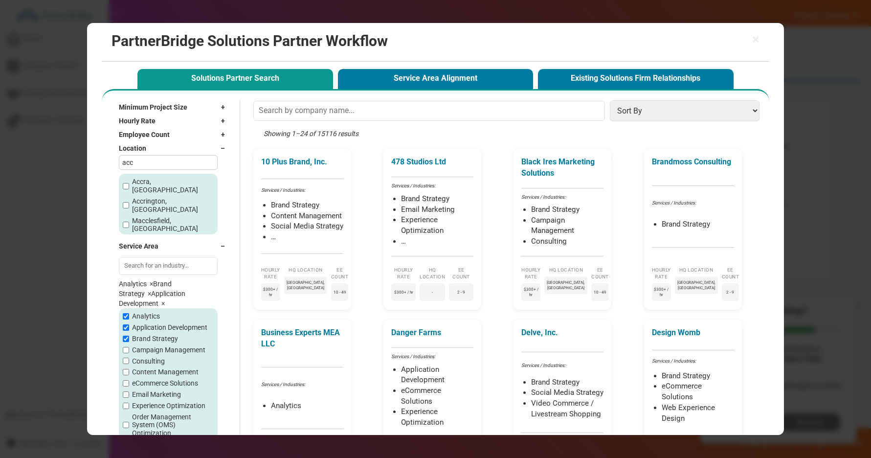
type input "acc"
click at [149, 182] on label "Accra, Ghana" at bounding box center [172, 186] width 81 height 17
click at [129, 183] on input "Accra, Ghana" at bounding box center [126, 186] width 6 height 6
checkbox input "true"
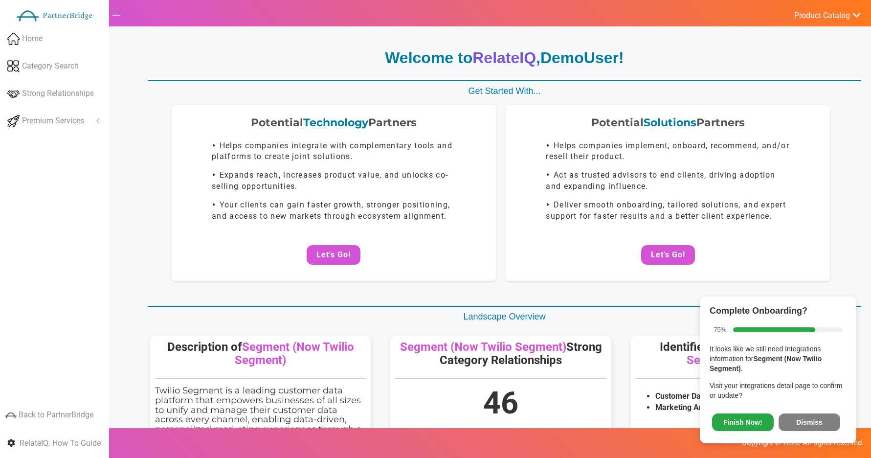
click at [817, 419] on button "Dismiss" at bounding box center [810, 422] width 62 height 18
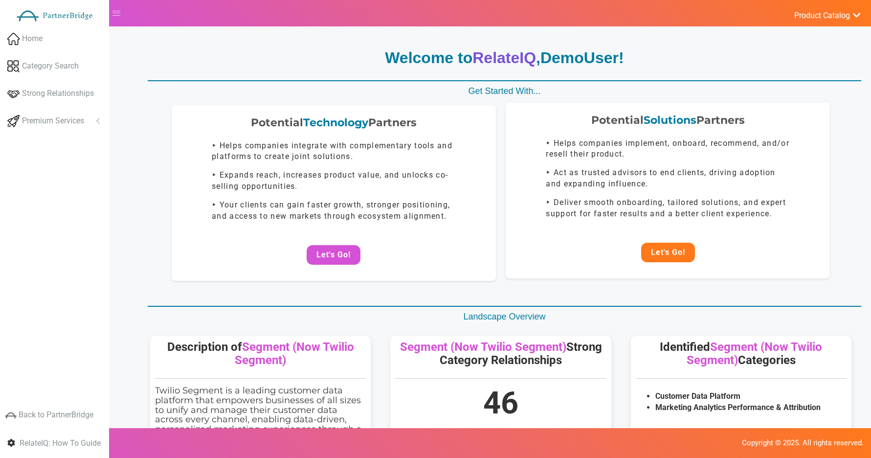
drag, startPoint x: 694, startPoint y: 262, endPoint x: 657, endPoint y: 248, distance: 40.3
click at [694, 261] on div "Potential Solutions Partners ‣ Helps companies implement, onboard, recommend, a…" at bounding box center [668, 190] width 324 height 175
click at [657, 248] on button "Let's Go!" at bounding box center [668, 253] width 54 height 20
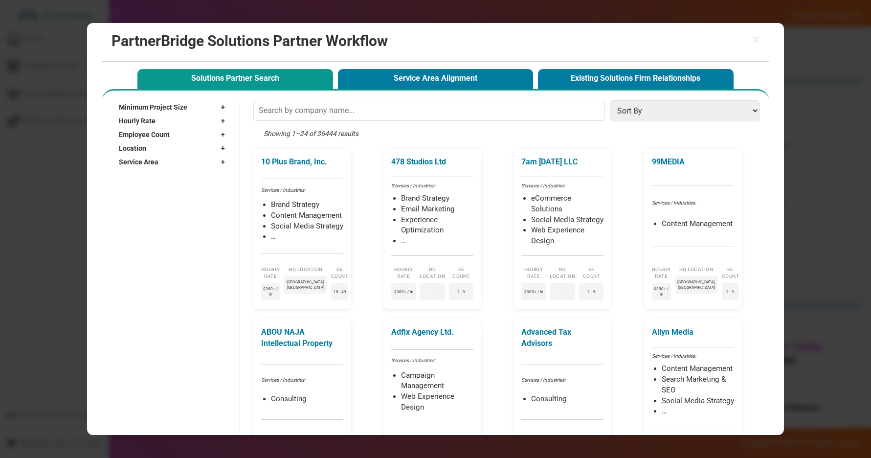
click at [169, 155] on div "Service Area +" at bounding box center [174, 162] width 111 height 14
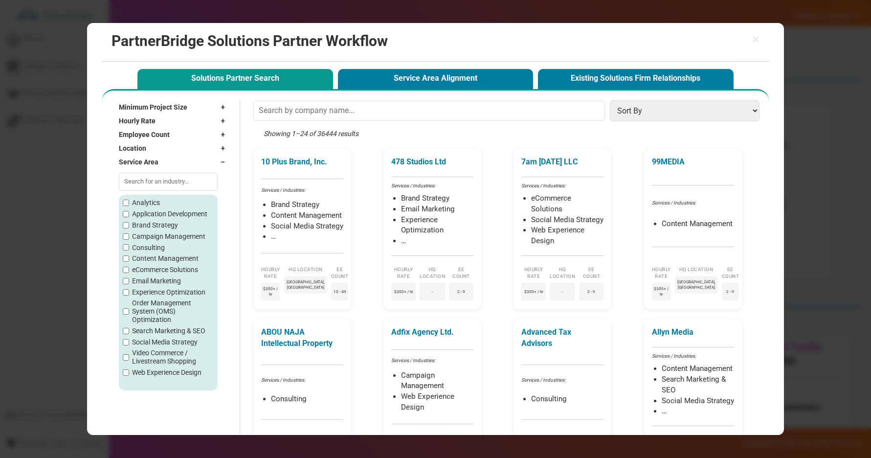
click at [166, 149] on div "Location +" at bounding box center [174, 148] width 111 height 14
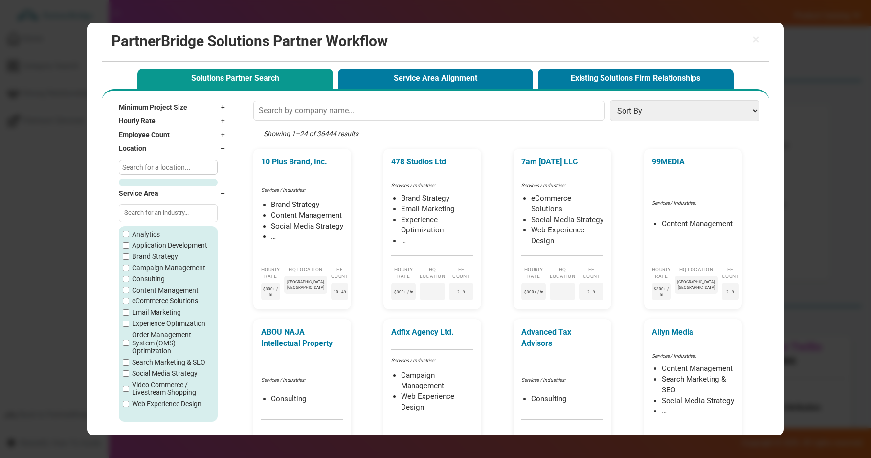
click at [154, 166] on input "text" at bounding box center [168, 167] width 99 height 15
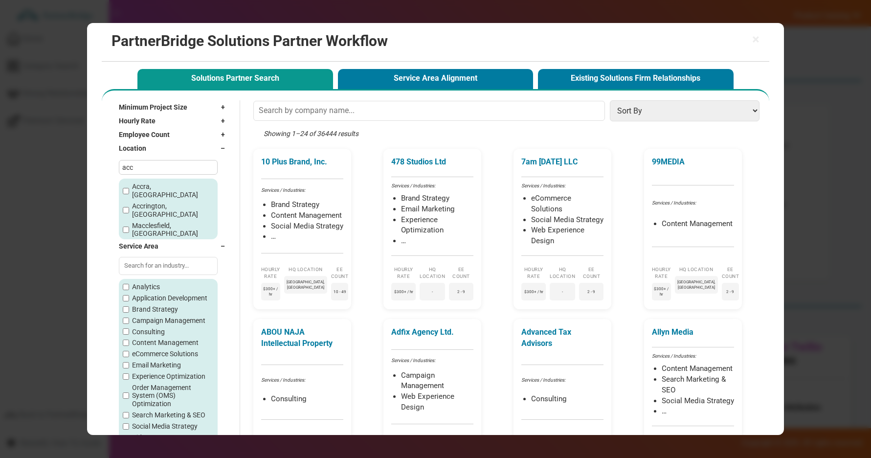
type input "acc"
click at [160, 185] on label "Accra, [GEOGRAPHIC_DATA]" at bounding box center [172, 190] width 81 height 17
click at [129, 188] on input "Accra, [GEOGRAPHIC_DATA]" at bounding box center [126, 191] width 6 height 6
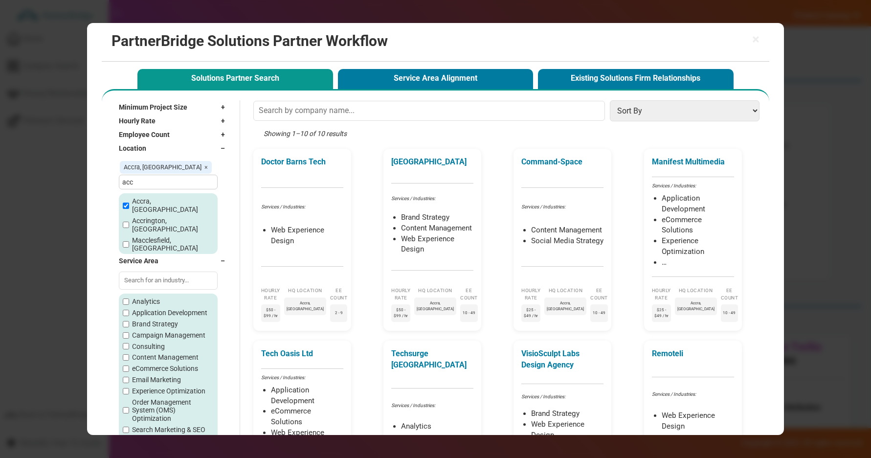
click at [205, 165] on span "×" at bounding box center [206, 166] width 3 height 7
checkbox input "false"
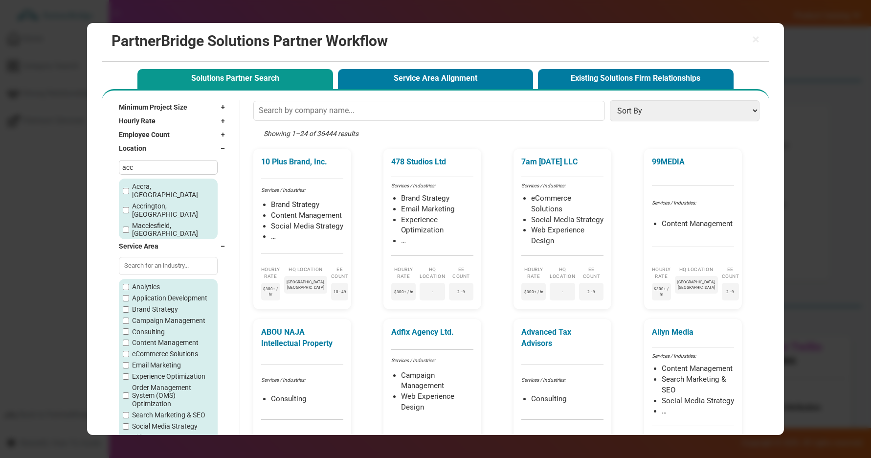
click at [164, 165] on input "acc" at bounding box center [168, 167] width 99 height 15
click at [146, 285] on label "Analytics" at bounding box center [146, 287] width 28 height 8
click at [129, 285] on input "Analytics" at bounding box center [126, 287] width 6 height 6
checkbox input "true"
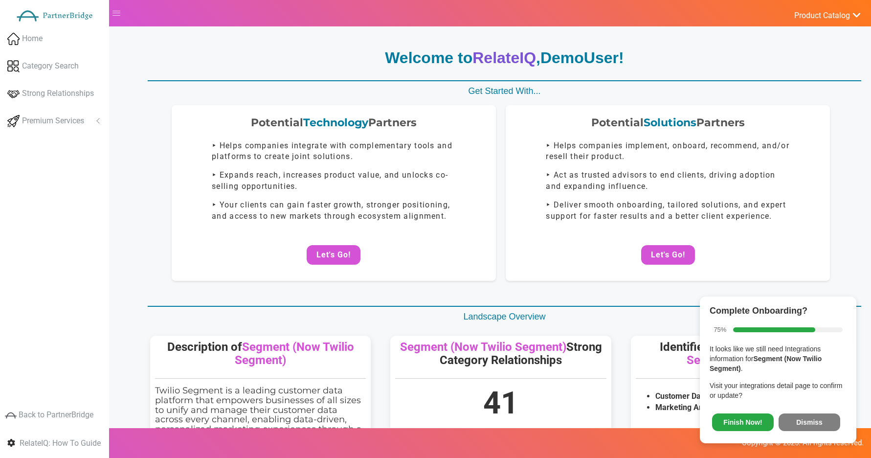
drag, startPoint x: 819, startPoint y: 421, endPoint x: 811, endPoint y: 390, distance: 32.2
click at [819, 421] on button "Dismiss" at bounding box center [810, 422] width 62 height 18
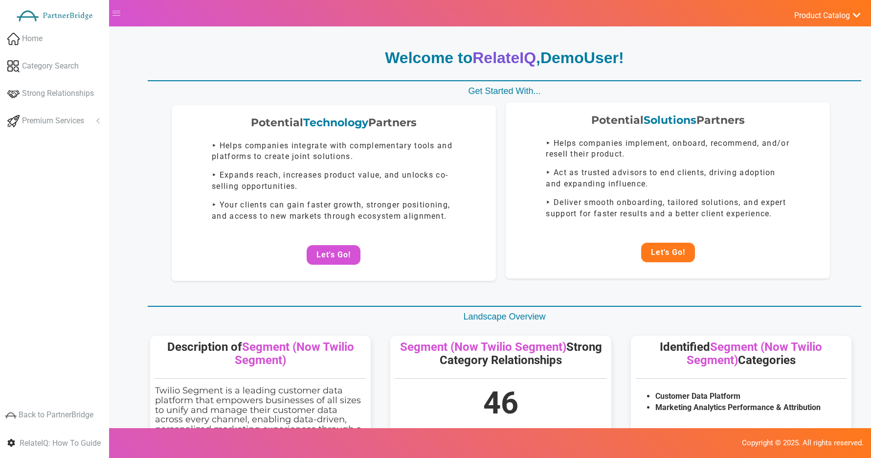
click at [672, 253] on button "Let's Go!" at bounding box center [668, 253] width 54 height 20
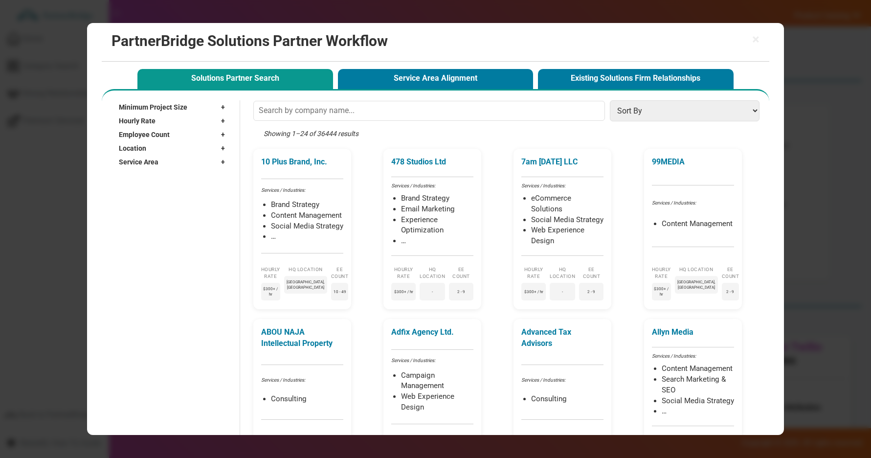
click at [194, 161] on div "Service Area +" at bounding box center [174, 162] width 111 height 14
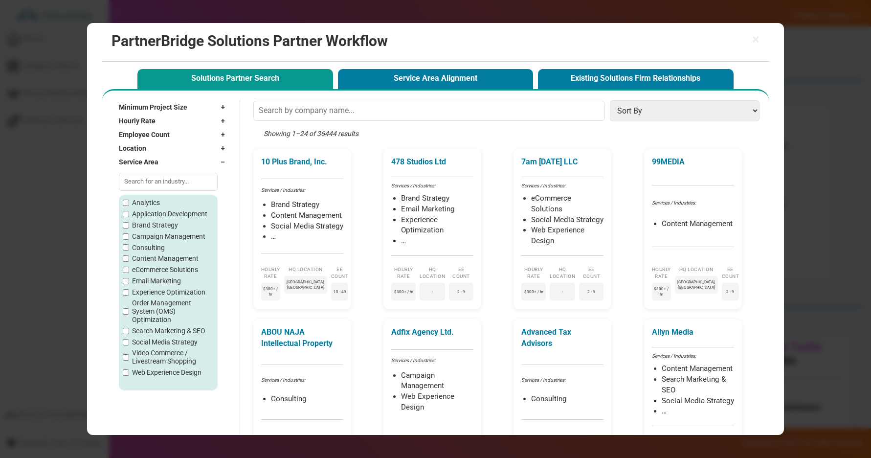
click at [152, 218] on label "Application Development" at bounding box center [169, 214] width 75 height 8
click at [129, 217] on input "Application Development" at bounding box center [126, 214] width 6 height 6
checkbox input "true"
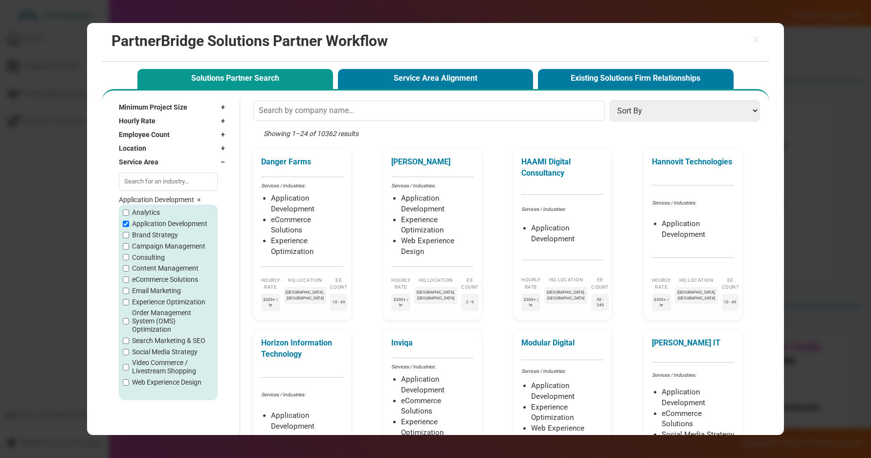
click at [141, 217] on label "Analytics" at bounding box center [146, 212] width 28 height 8
click at [129, 216] on input "Analytics" at bounding box center [126, 212] width 6 height 6
checkbox input "true"
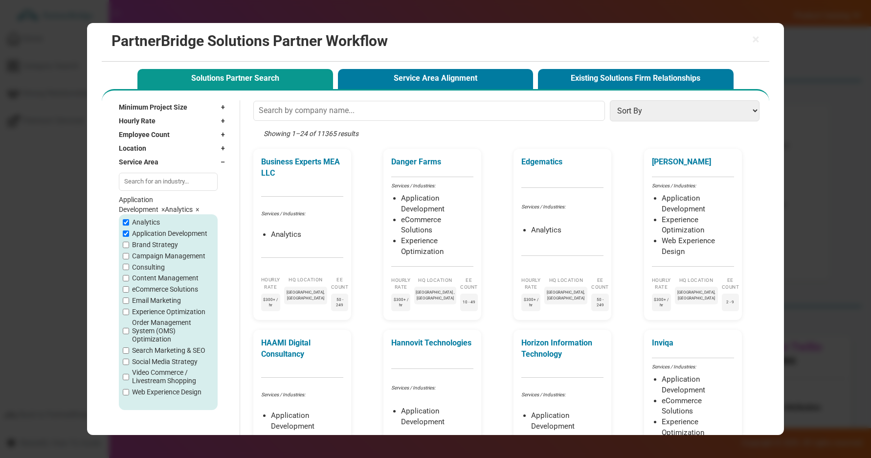
click at [146, 272] on label "Consulting" at bounding box center [148, 267] width 33 height 8
click at [129, 270] on input "Consulting" at bounding box center [126, 267] width 6 height 6
checkbox input "true"
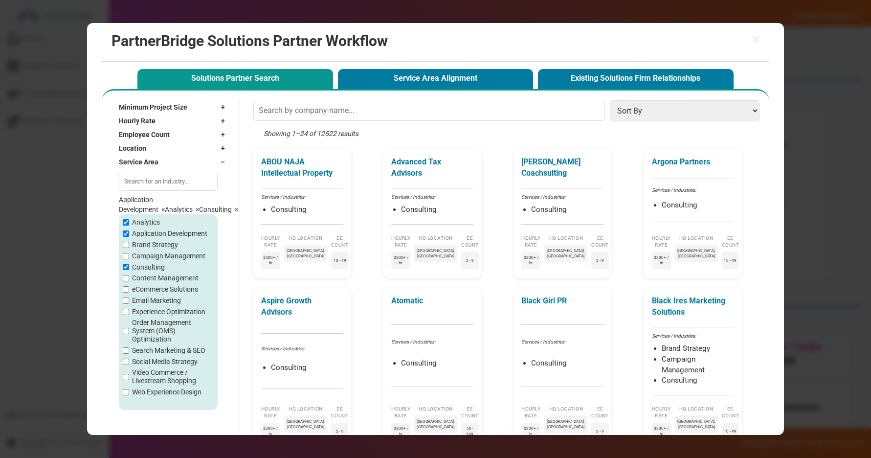
click at [141, 260] on label "Campaign Management" at bounding box center [168, 256] width 73 height 8
click at [129, 259] on input "Campaign Management" at bounding box center [126, 256] width 6 height 6
checkbox input "true"
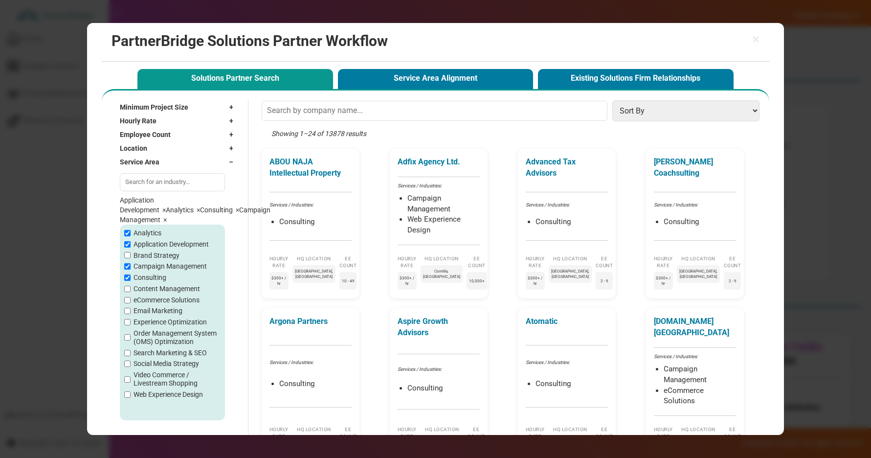
click at [166, 214] on span "Analytics ×" at bounding box center [183, 210] width 34 height 8
click at [197, 214] on span "×" at bounding box center [198, 210] width 3 height 8
checkbox input "false"
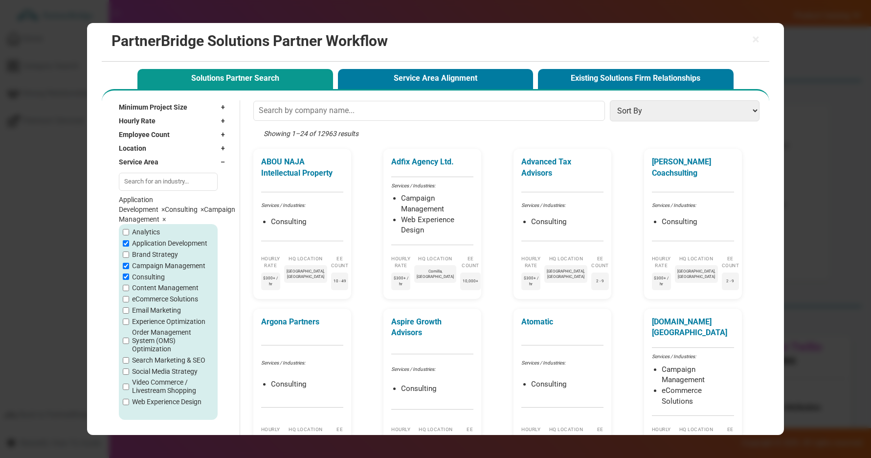
click at [165, 205] on span "Application Development ×" at bounding box center [142, 205] width 46 height 18
click at [165, 206] on span "Application Development ×" at bounding box center [142, 205] width 46 height 18
click at [165, 213] on span "Consulting ×" at bounding box center [184, 209] width 39 height 8
click at [201, 213] on span "×" at bounding box center [202, 209] width 3 height 8
checkbox input "false"
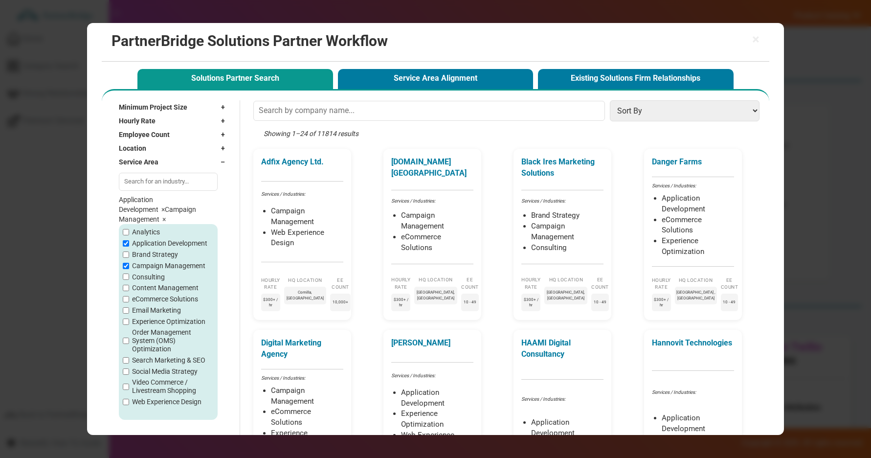
click at [165, 207] on span "×" at bounding box center [162, 209] width 3 height 8
checkbox input "false"
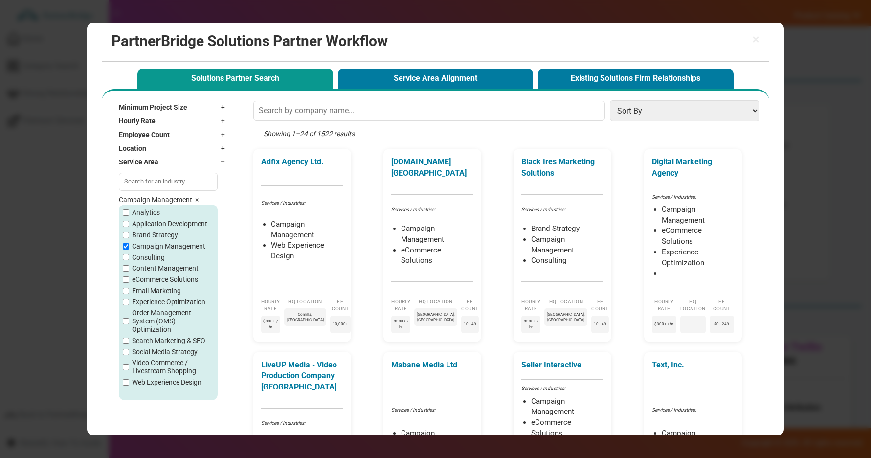
click at [195, 204] on span "×" at bounding box center [196, 200] width 3 height 8
checkbox input "false"
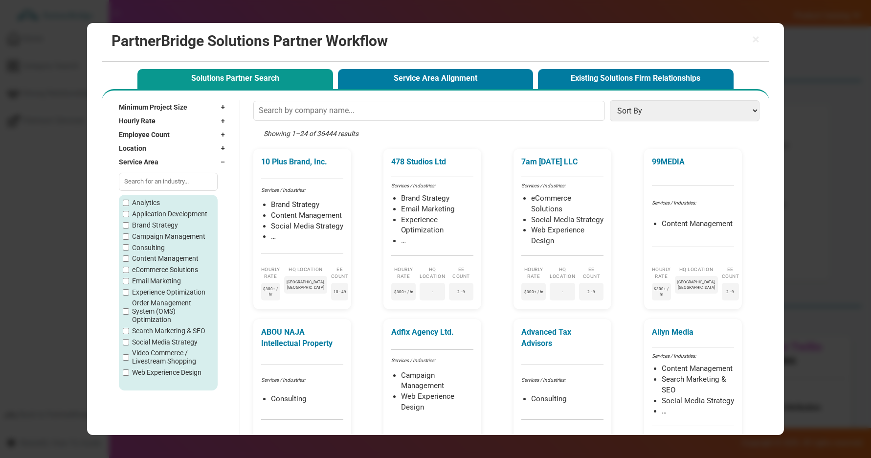
click at [164, 184] on input "text" at bounding box center [168, 182] width 99 height 18
type input "ana"
click at [215, 167] on div "Service Area –" at bounding box center [174, 162] width 111 height 14
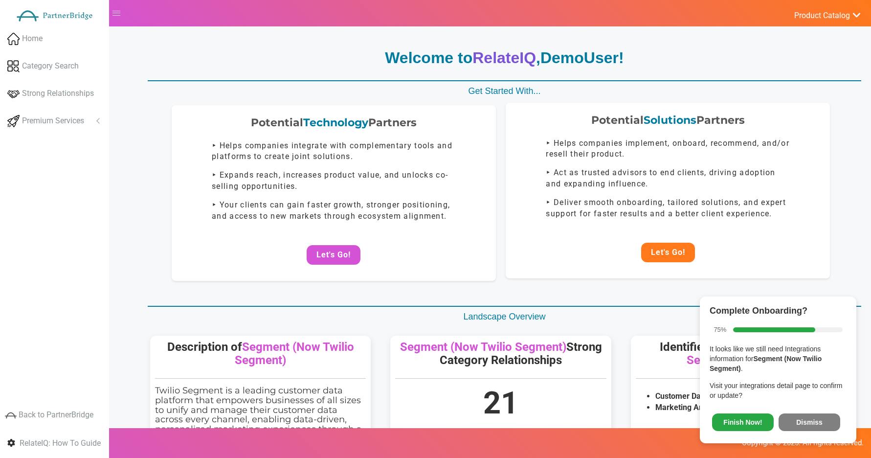
click at [665, 257] on button "Let's Go!" at bounding box center [668, 253] width 54 height 20
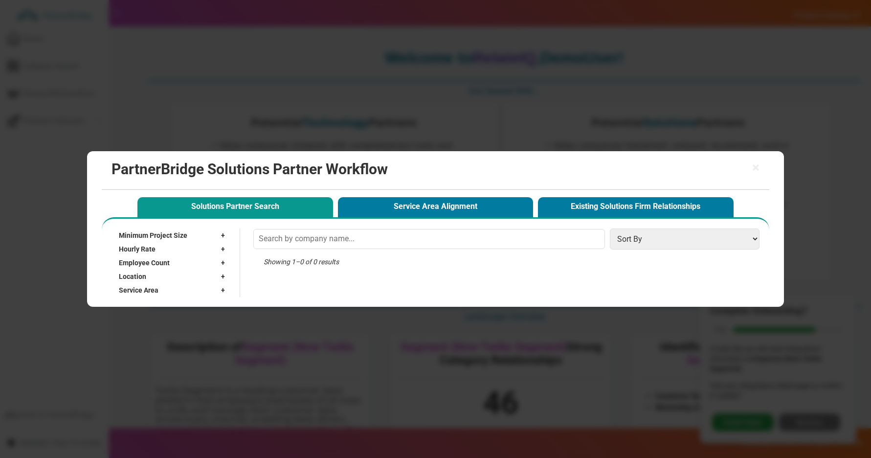
click at [592, 139] on div "× PartnerBridge Solutions Partner Workflow Solutions Partner Search Service Are…" at bounding box center [435, 229] width 871 height 458
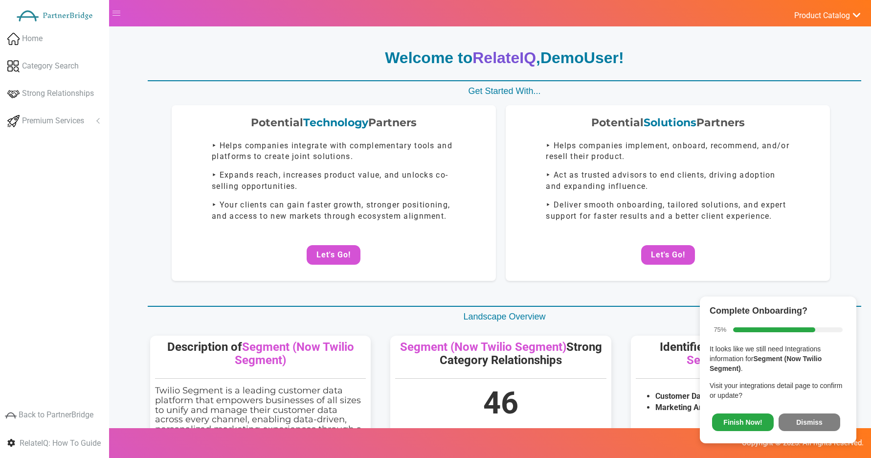
click at [818, 431] on button "Dismiss" at bounding box center [810, 422] width 62 height 18
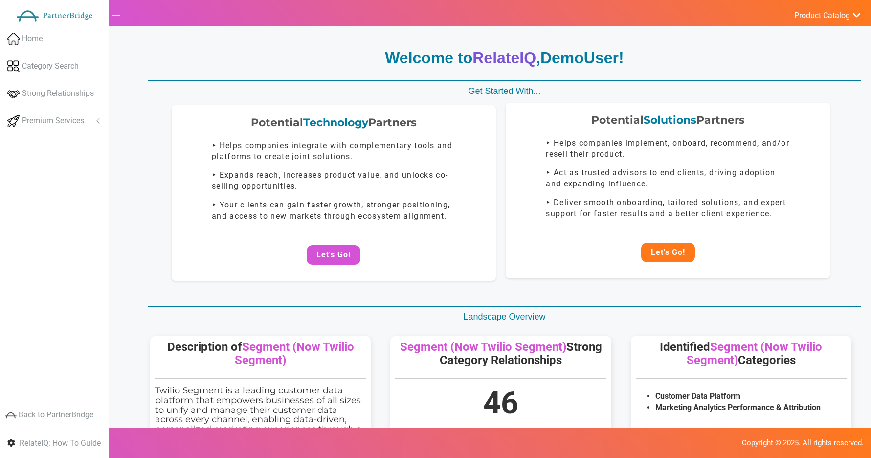
click at [670, 246] on button "Let's Go!" at bounding box center [668, 253] width 54 height 20
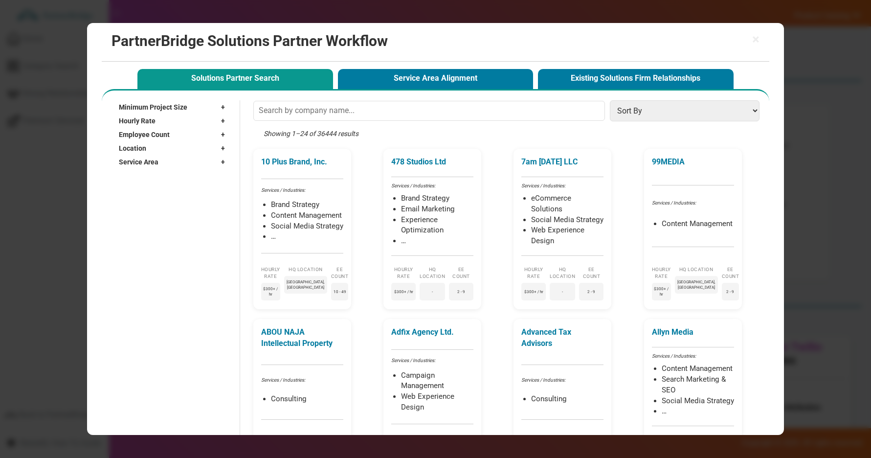
click at [225, 160] on span "+" at bounding box center [225, 162] width 9 height 10
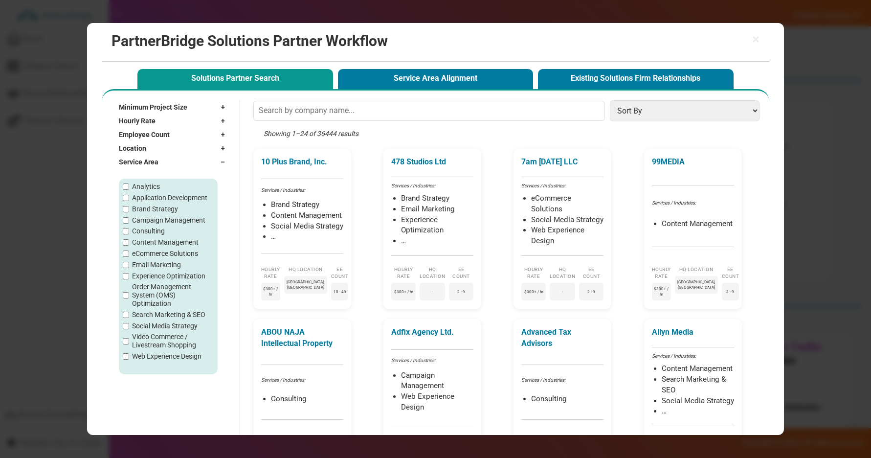
click at [154, 182] on label "Analytics" at bounding box center [146, 186] width 28 height 8
click at [129, 183] on input "Analytics" at bounding box center [126, 186] width 6 height 6
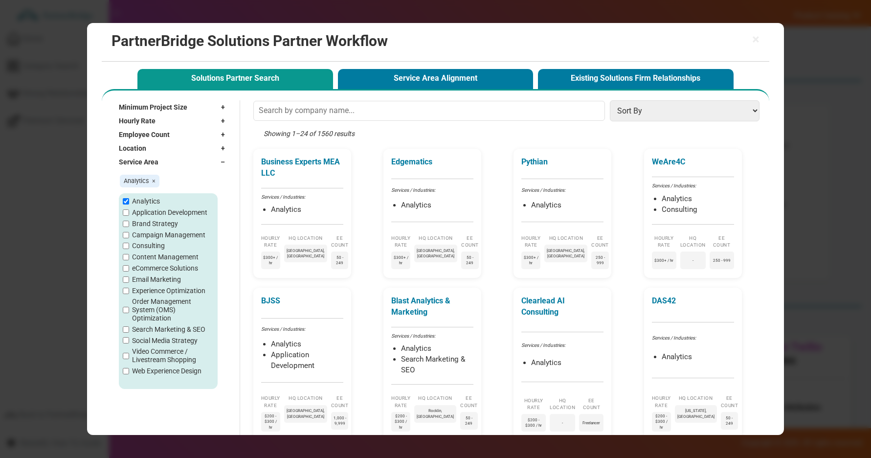
click at [148, 199] on label "Analytics" at bounding box center [146, 201] width 28 height 8
click at [129, 199] on input "Analytics" at bounding box center [126, 201] width 6 height 6
checkbox input "false"
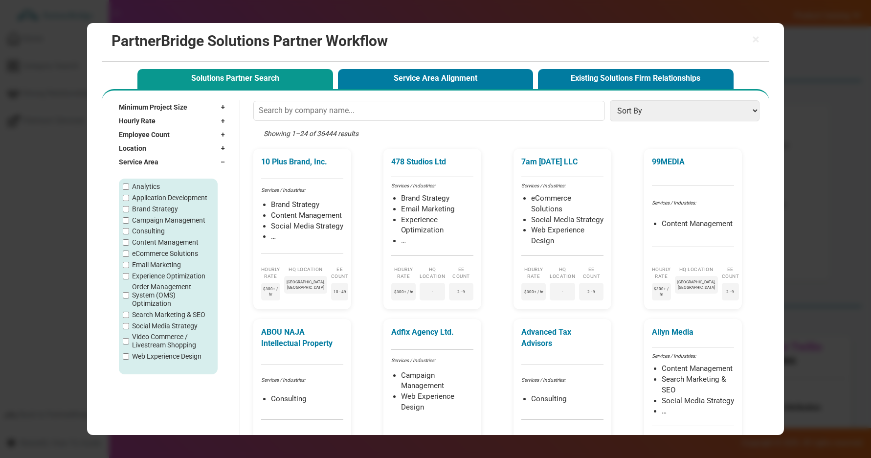
click at [158, 295] on label "Order Management System (OMS) Optimization" at bounding box center [172, 295] width 81 height 24
click at [129, 295] on input "Order Management System (OMS) Optimization" at bounding box center [126, 295] width 6 height 6
checkbox input "true"
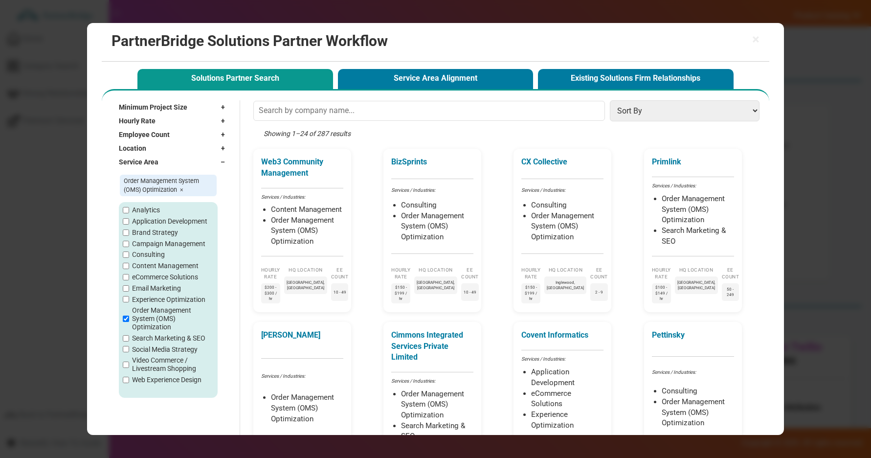
click at [158, 252] on label "Consulting" at bounding box center [148, 254] width 33 height 8
click at [129, 252] on input "Consulting" at bounding box center [126, 254] width 6 height 6
checkbox input "true"
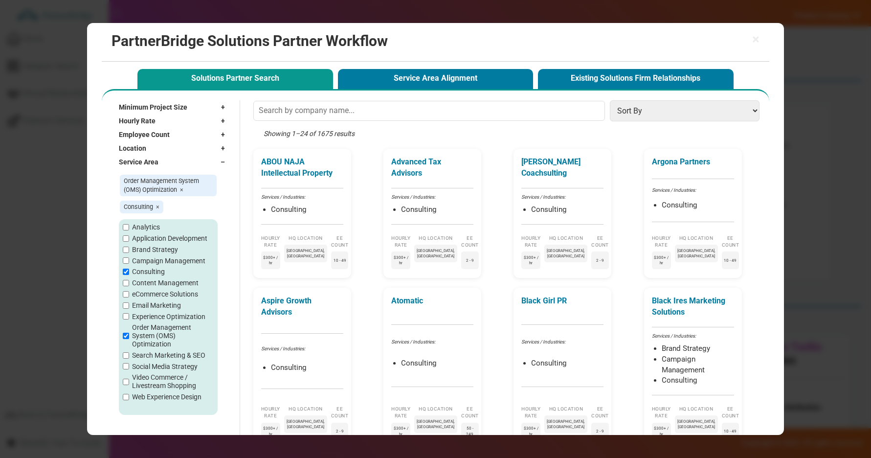
click at [162, 242] on label "Application Development" at bounding box center [169, 238] width 75 height 8
click at [129, 242] on input "Application Development" at bounding box center [126, 238] width 6 height 6
checkbox input "true"
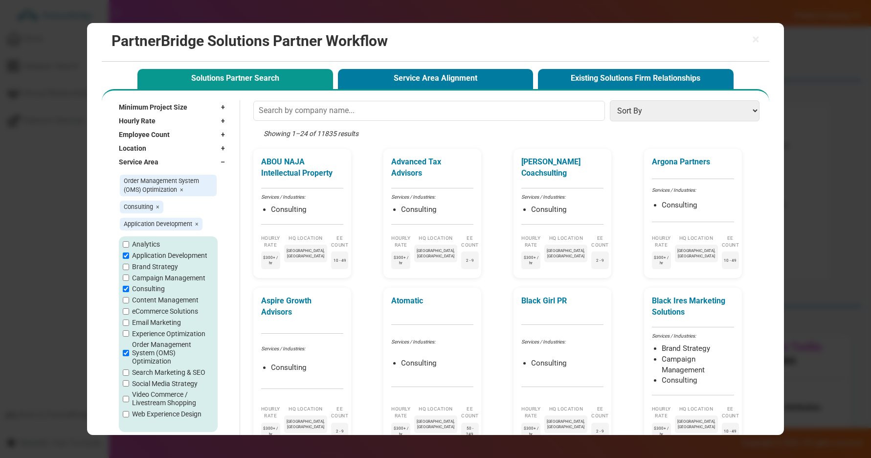
click at [216, 159] on div "Service Area –" at bounding box center [174, 162] width 111 height 14
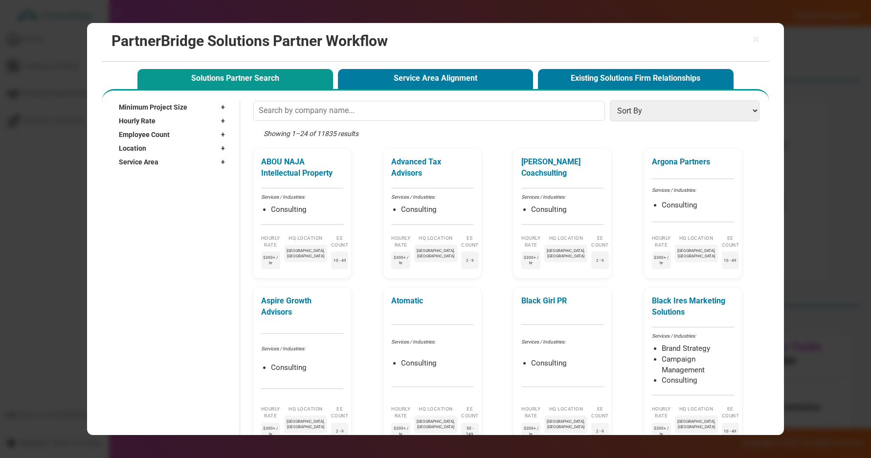
click at [200, 163] on div "Service Area +" at bounding box center [174, 162] width 111 height 14
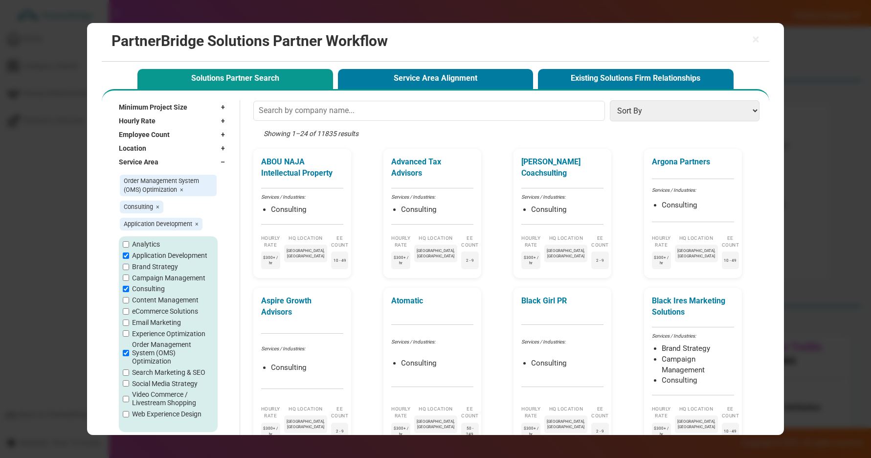
click at [186, 187] on span "Order Management System (OMS) Optimization ×" at bounding box center [168, 186] width 97 height 22
click at [183, 188] on span "×" at bounding box center [181, 189] width 3 height 7
checkbox input "false"
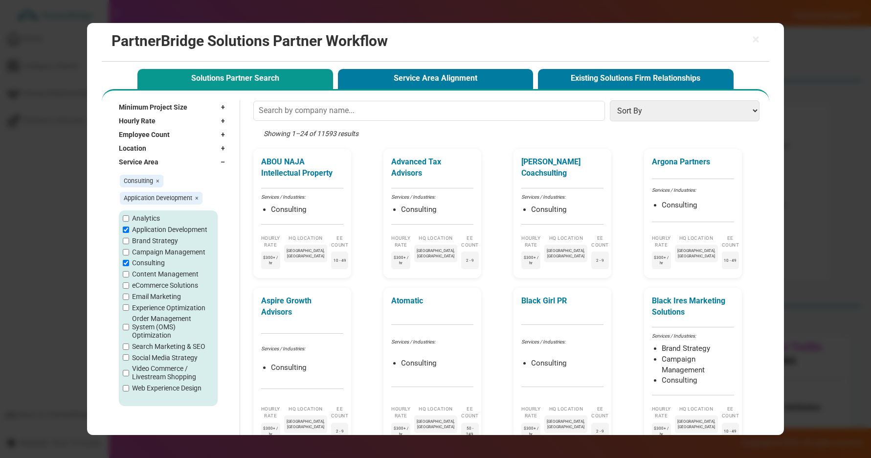
click at [158, 181] on span "×" at bounding box center [157, 180] width 3 height 7
checkbox input "false"
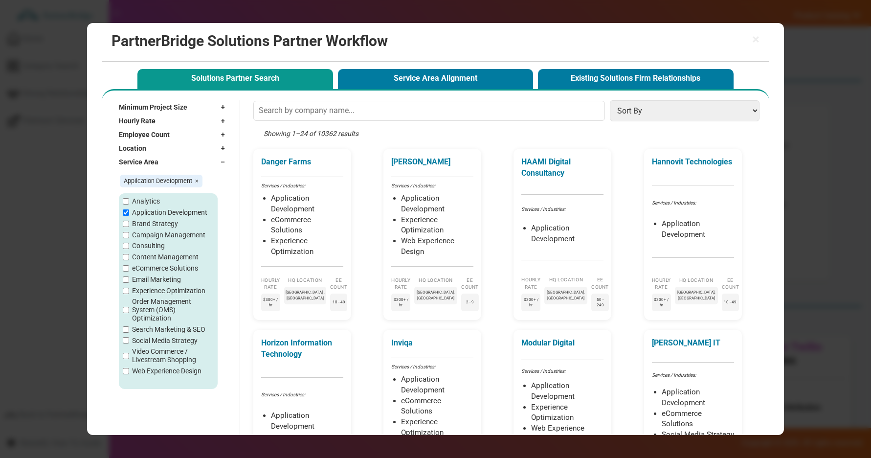
click at [199, 180] on span "Application Development ×" at bounding box center [161, 181] width 83 height 13
click at [197, 180] on span "×" at bounding box center [196, 180] width 3 height 7
checkbox input "false"
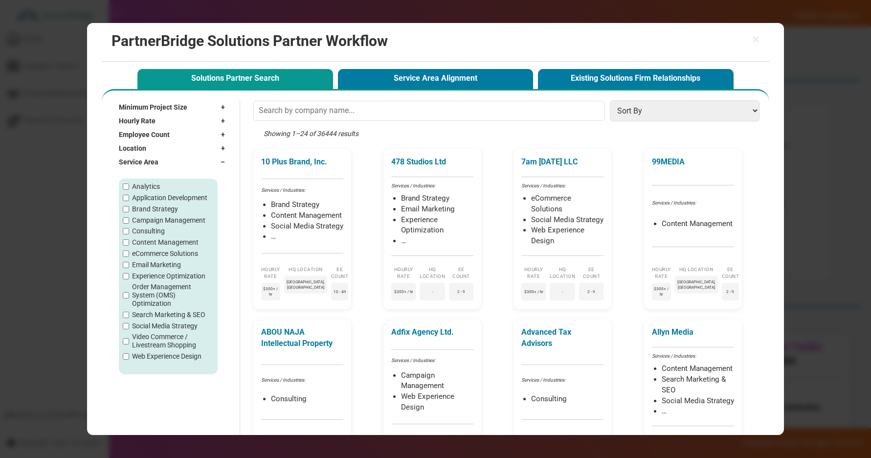
click at [223, 166] on span "–" at bounding box center [225, 162] width 9 height 10
